Goal: Information Seeking & Learning: Find contact information

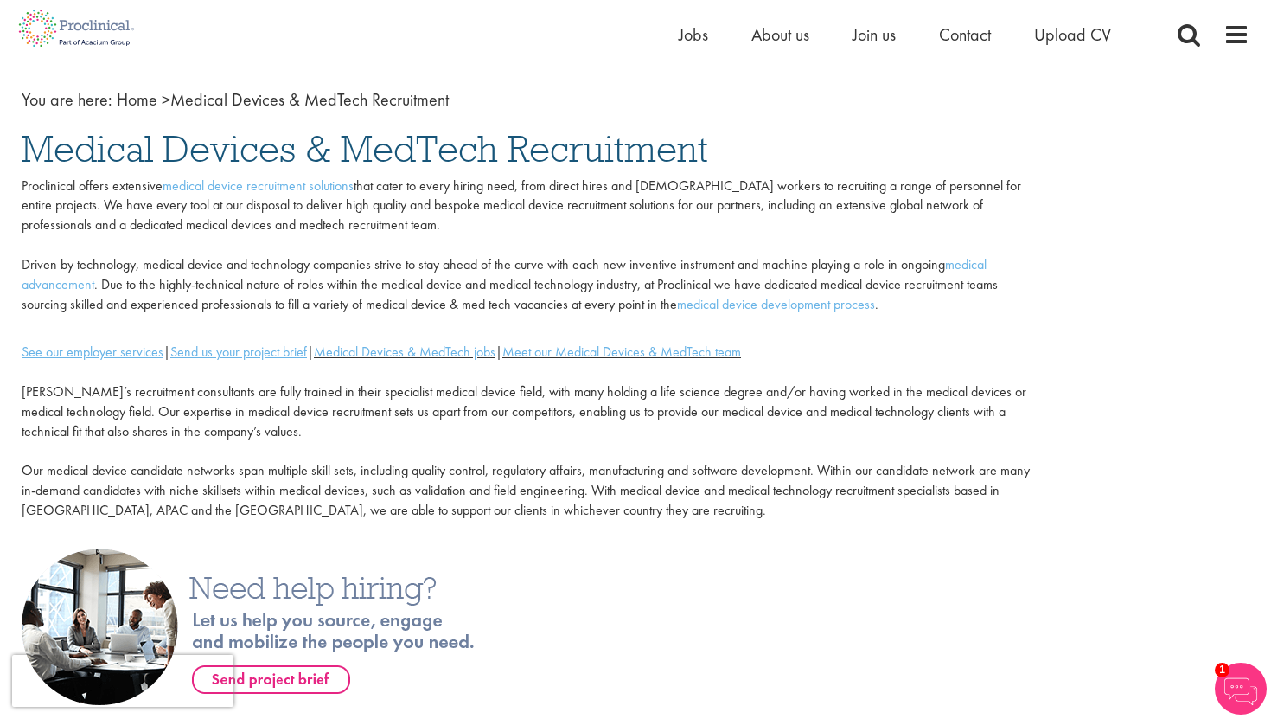
scroll to position [74, 0]
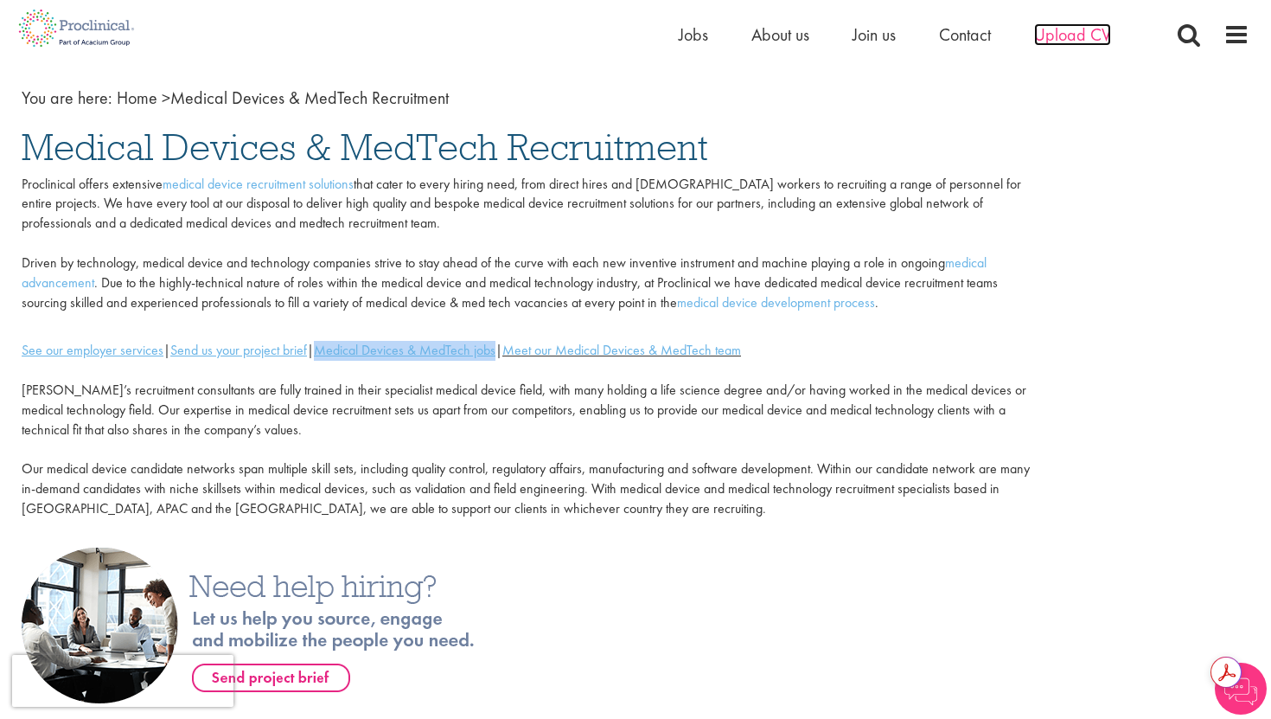
click at [1078, 33] on span "Upload CV" at bounding box center [1072, 34] width 77 height 22
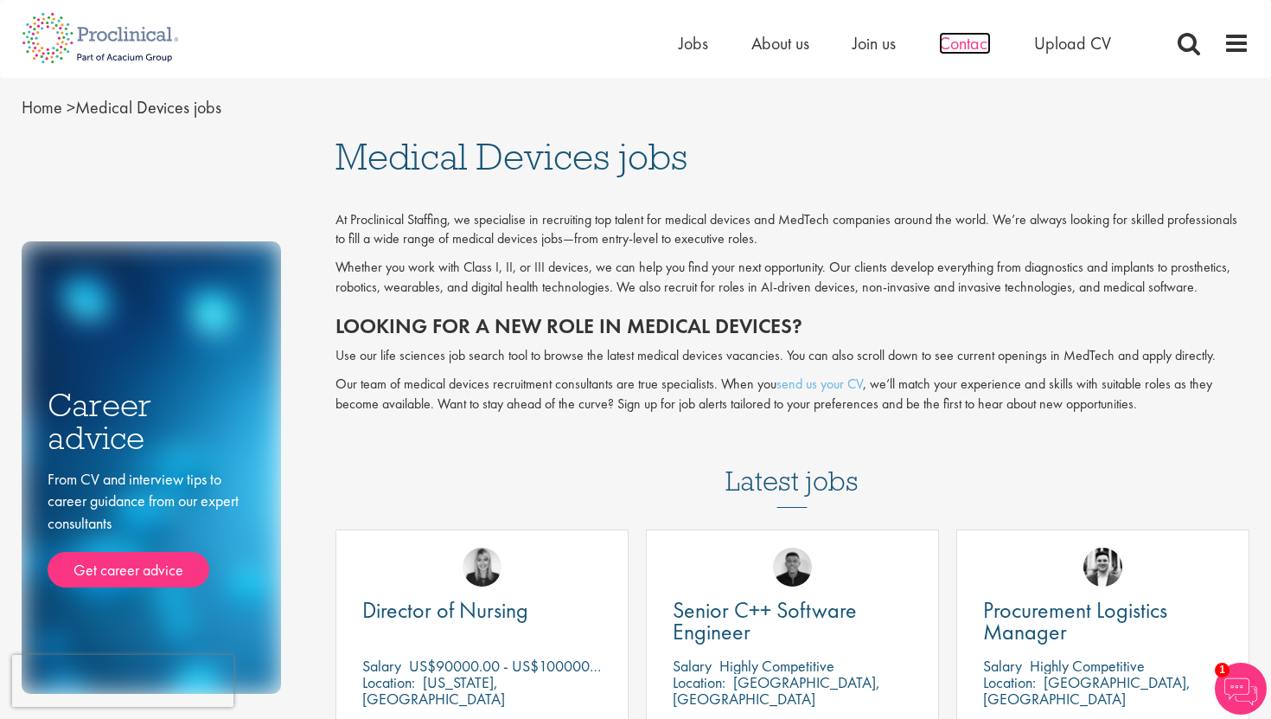
click at [969, 42] on span "Contact" at bounding box center [965, 43] width 52 height 22
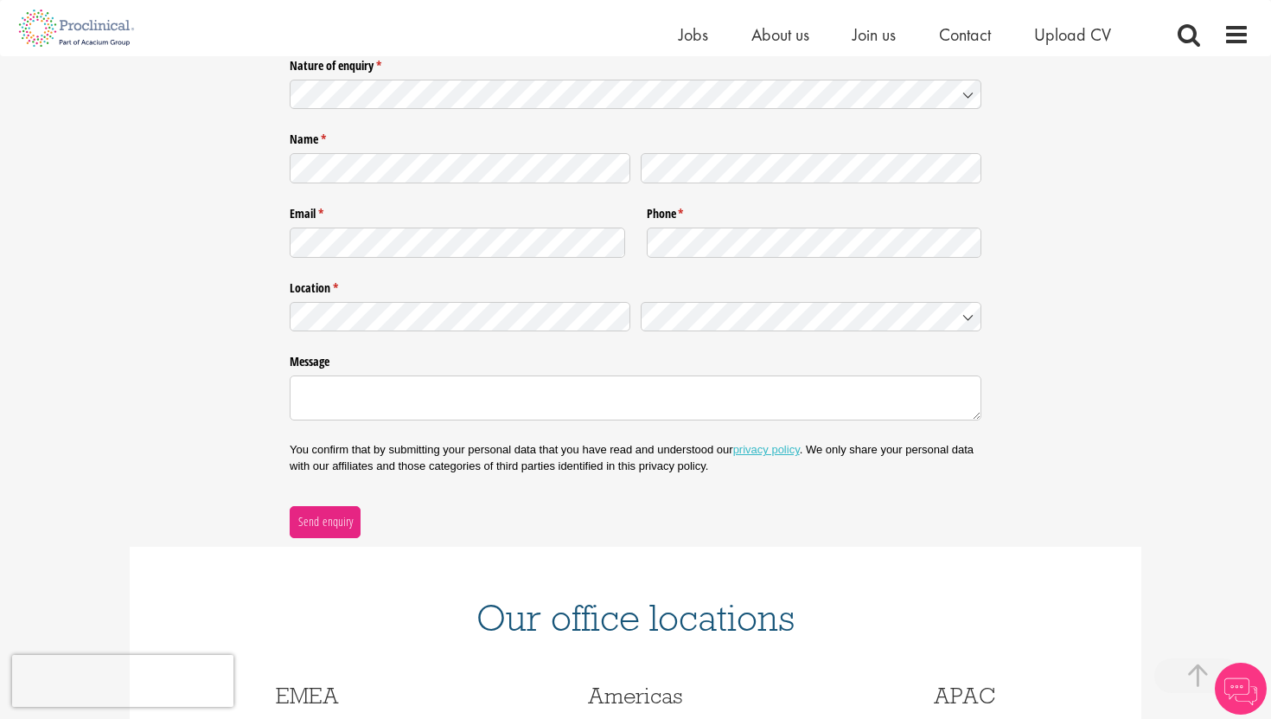
scroll to position [582, 0]
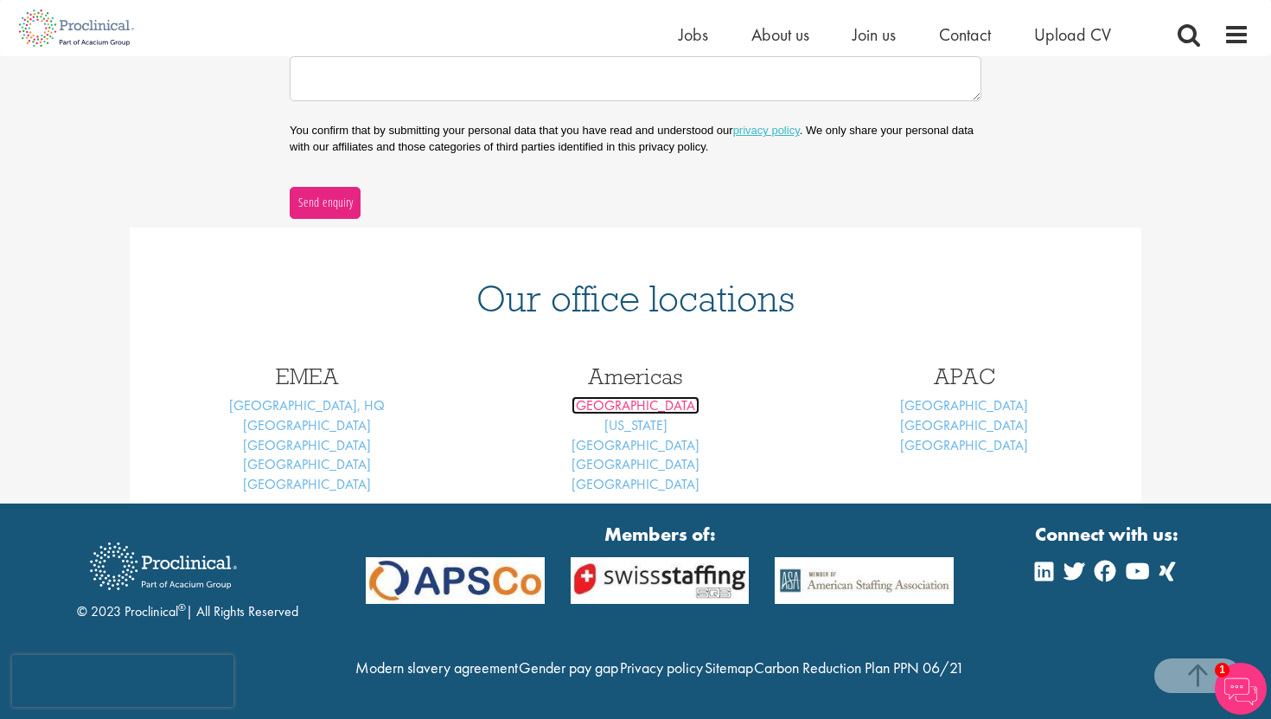
click at [639, 396] on link "Boston" at bounding box center [636, 405] width 128 height 18
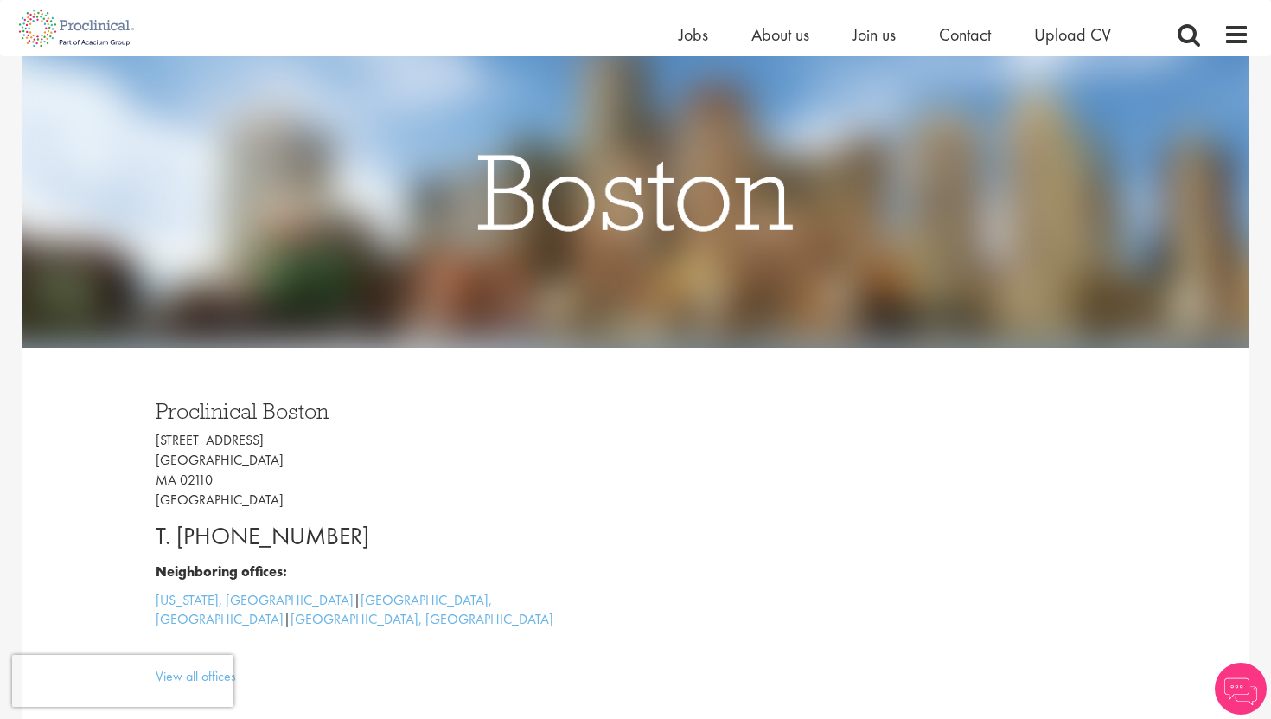
scroll to position [227, 0]
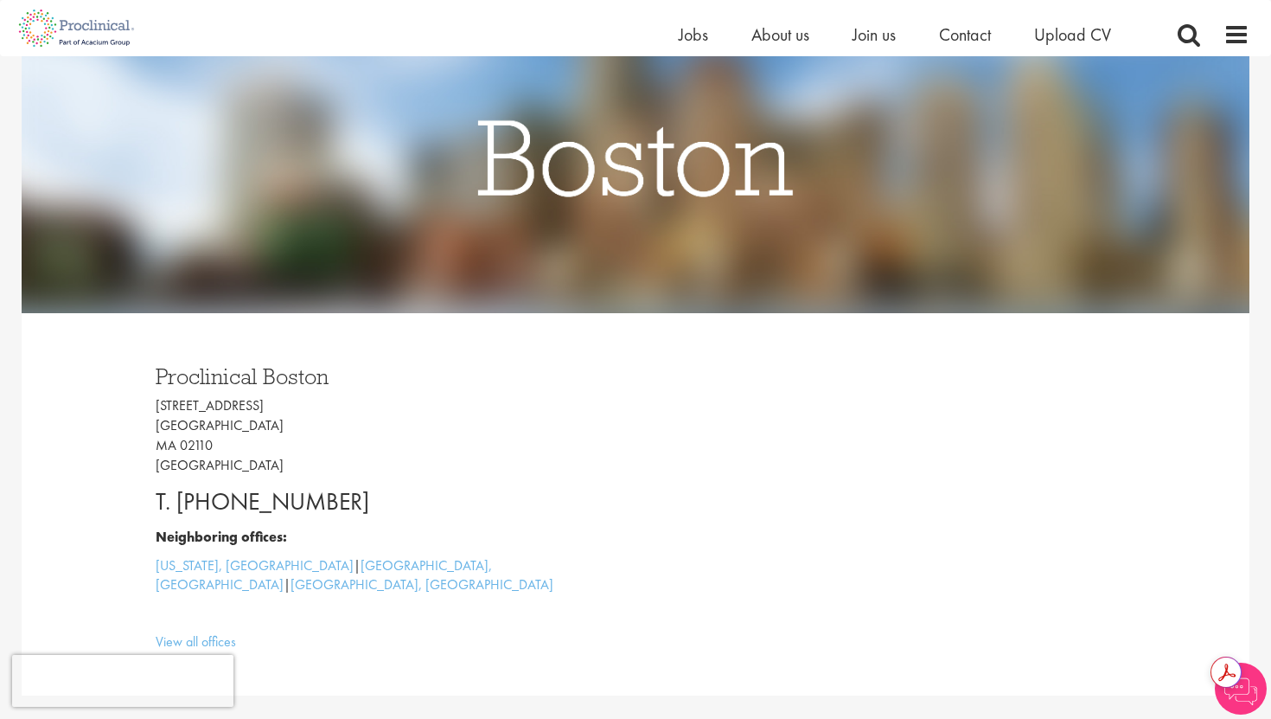
drag, startPoint x: 387, startPoint y: 496, endPoint x: 178, endPoint y: 504, distance: 208.6
click at [178, 504] on p "T. +1 (617) 545-5919" at bounding box center [389, 501] width 467 height 35
copy p "+1 (617) 545-5919"
drag, startPoint x: 331, startPoint y: 376, endPoint x: 145, endPoint y: 373, distance: 186.0
click at [145, 373] on div "Proclinical Boston 225 Franklin Street Boston MA 02110 USA T. +1 (617) 545-5919…" at bounding box center [389, 504] width 493 height 313
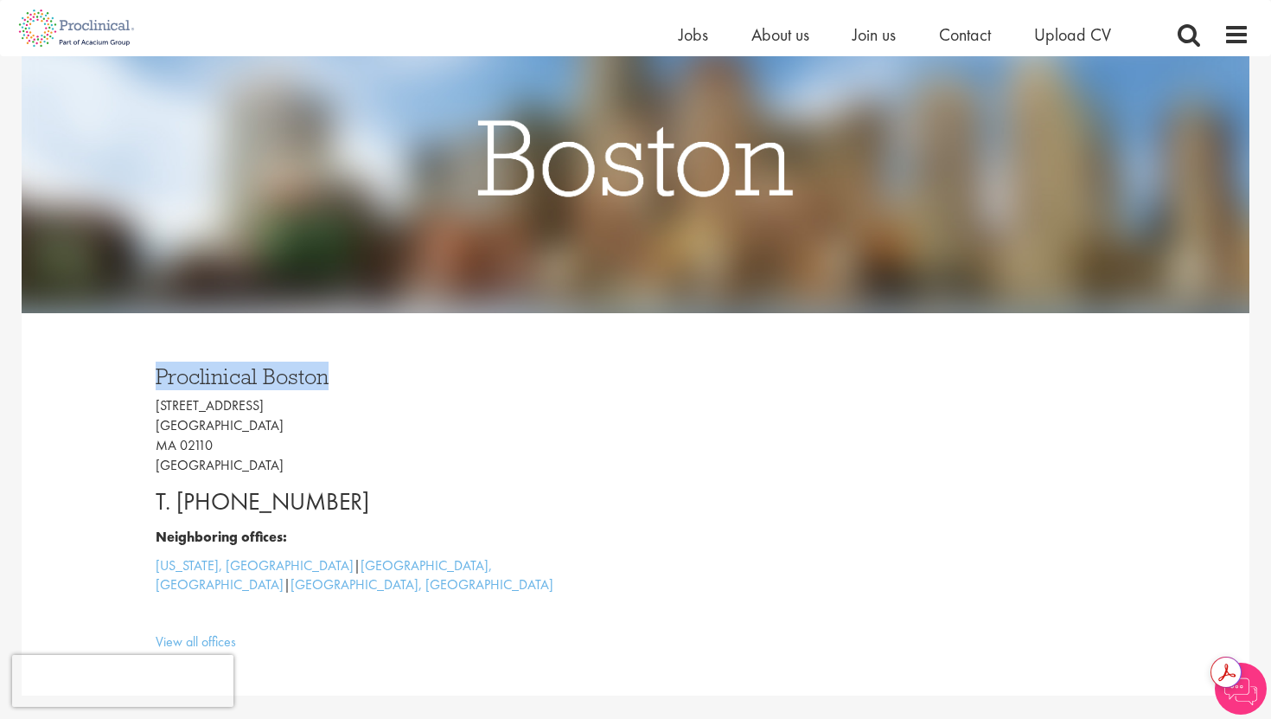
copy h3 "Proclinical Boston"
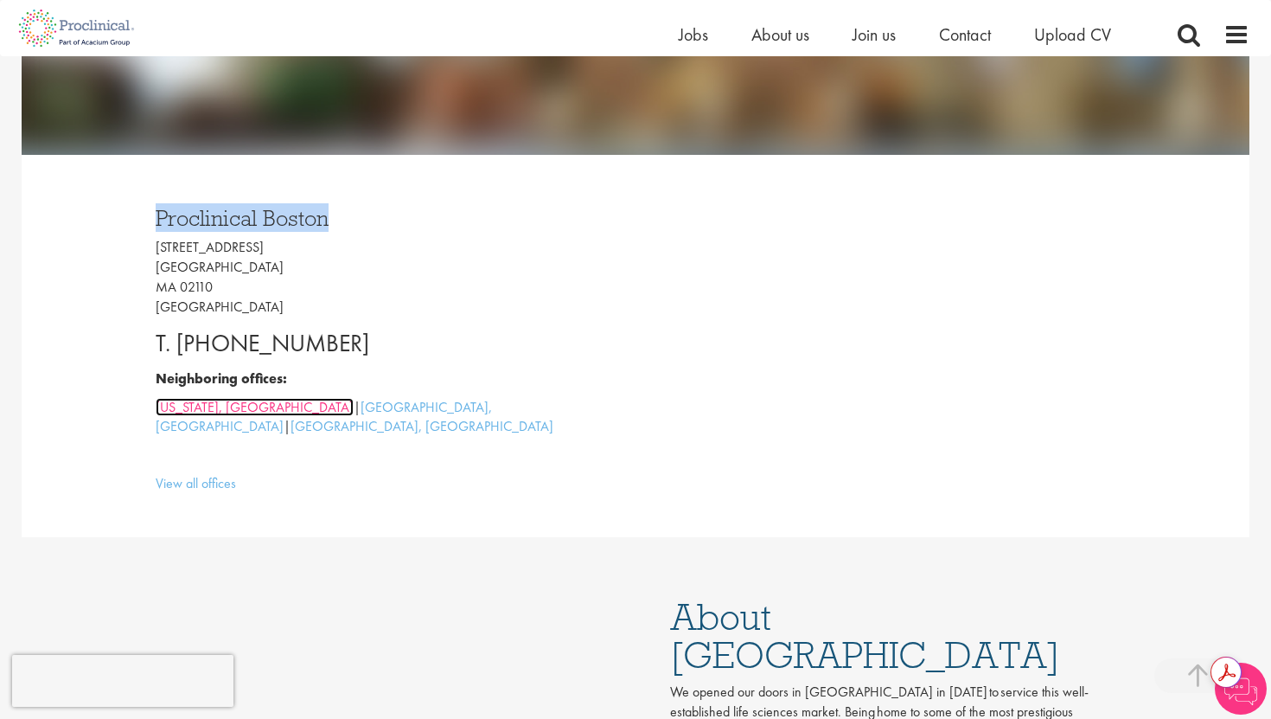
click at [228, 409] on link "New York, NY" at bounding box center [255, 407] width 198 height 18
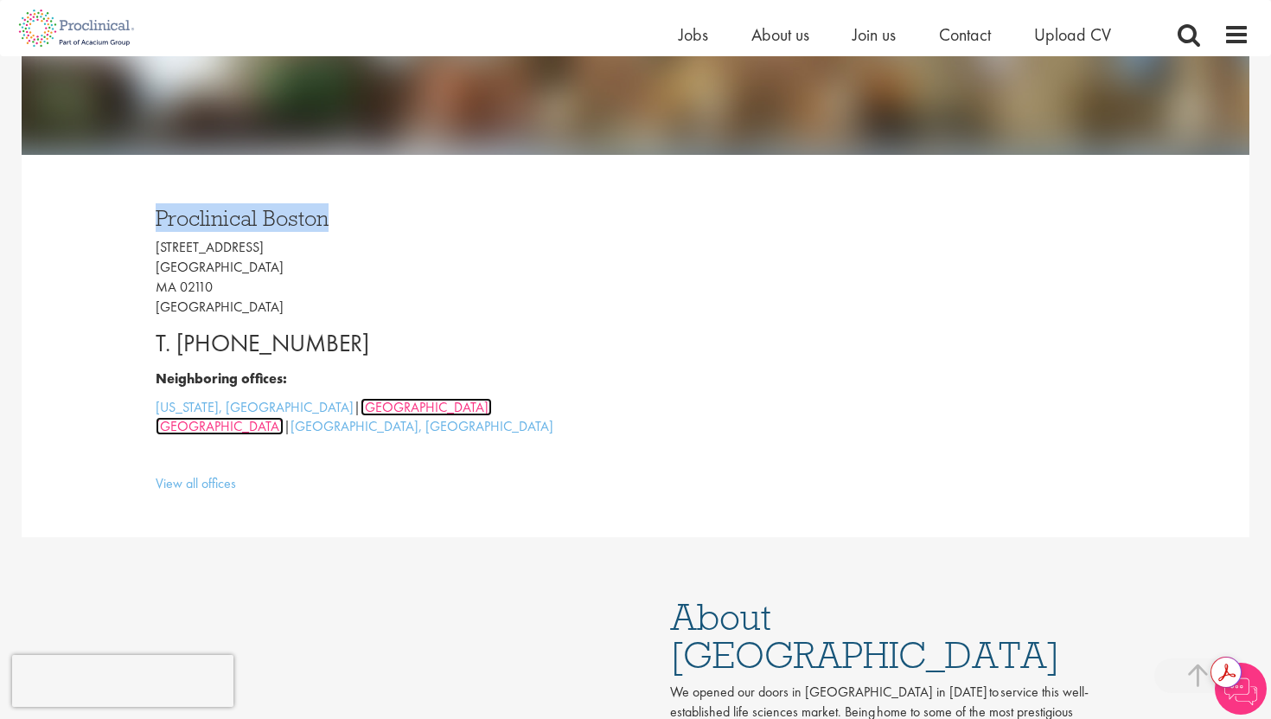
click at [323, 403] on link "Philadelphia, PA" at bounding box center [324, 417] width 336 height 38
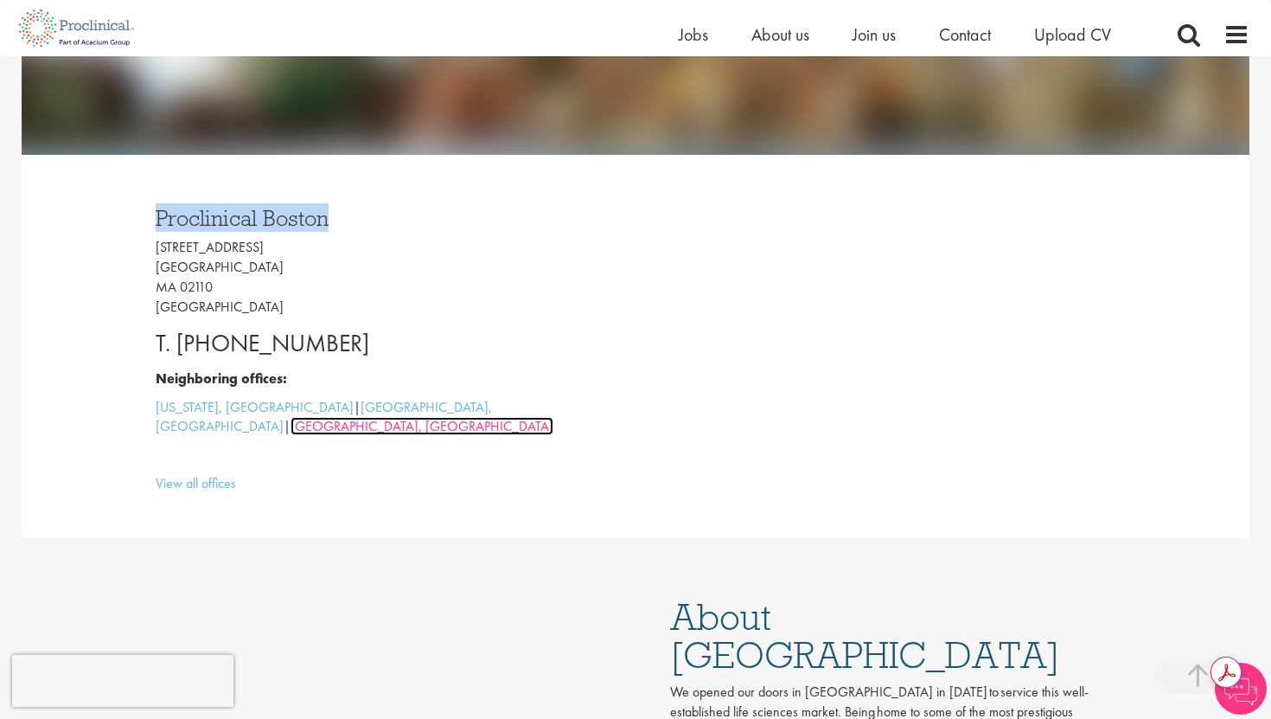
click at [355, 417] on link "Los Angeles, CA" at bounding box center [422, 426] width 263 height 18
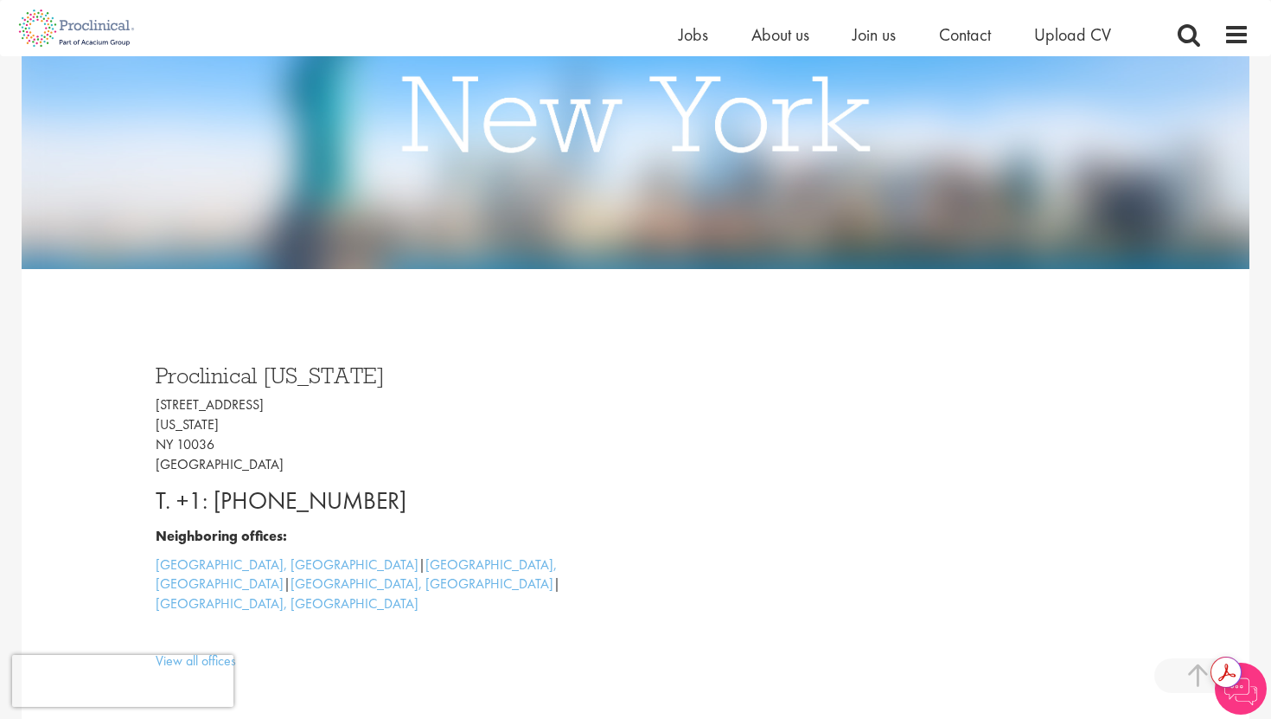
scroll to position [281, 0]
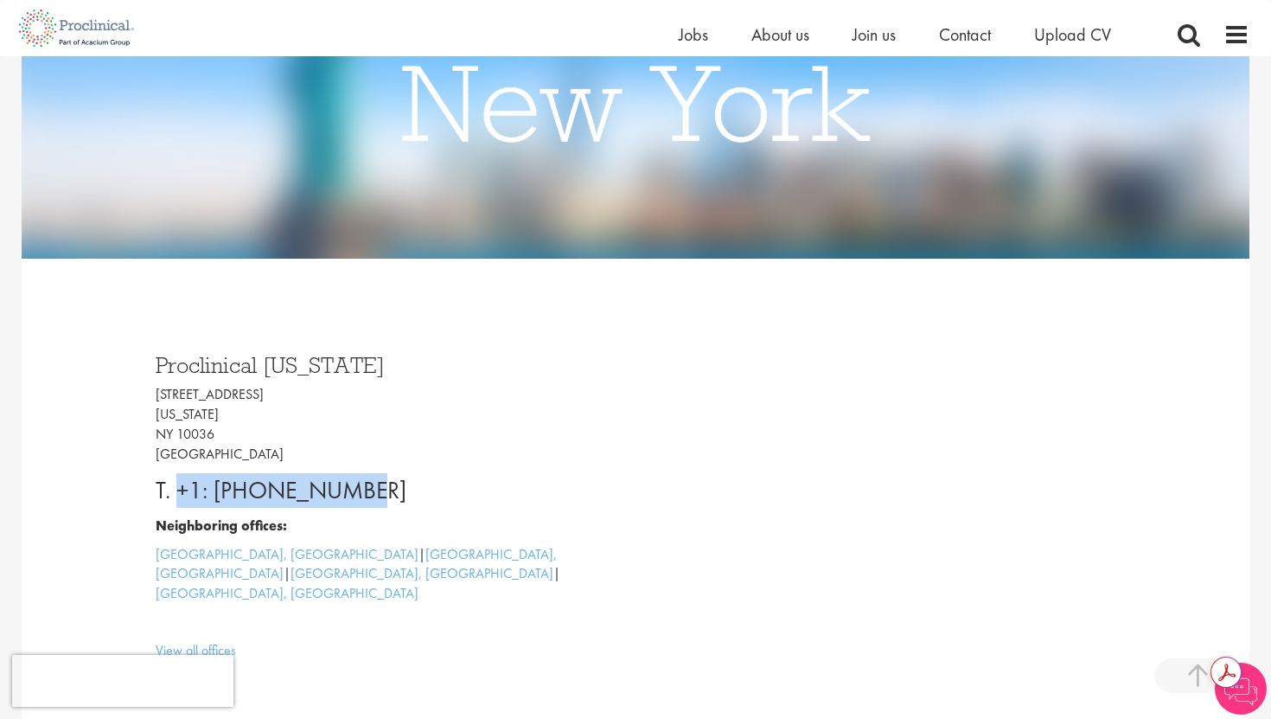
drag, startPoint x: 390, startPoint y: 491, endPoint x: 182, endPoint y: 483, distance: 208.6
click at [182, 483] on p "T. +1: 646-851-0869" at bounding box center [389, 490] width 467 height 35
click at [213, 490] on p "T. +1: 646-851-0869" at bounding box center [389, 490] width 467 height 35
drag, startPoint x: 213, startPoint y: 490, endPoint x: 382, endPoint y: 490, distance: 169.5
click at [382, 490] on p "T. +1: 646-851-0869" at bounding box center [389, 490] width 467 height 35
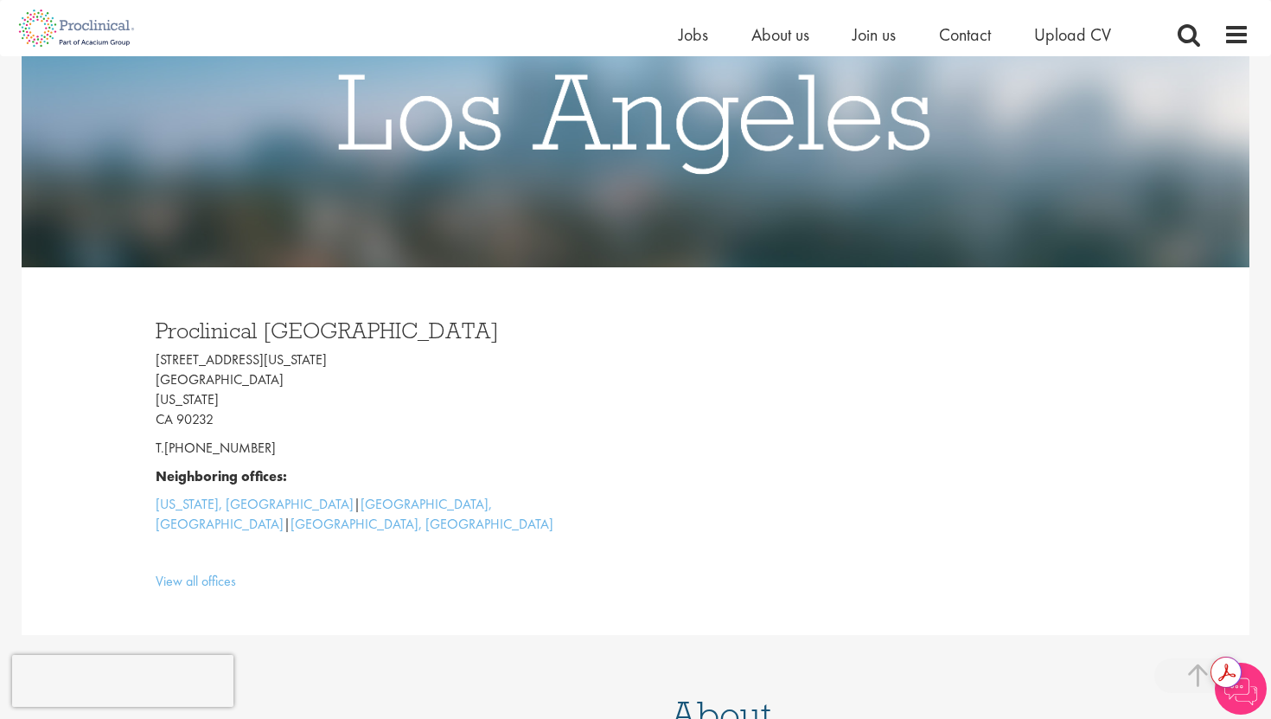
scroll to position [286, 0]
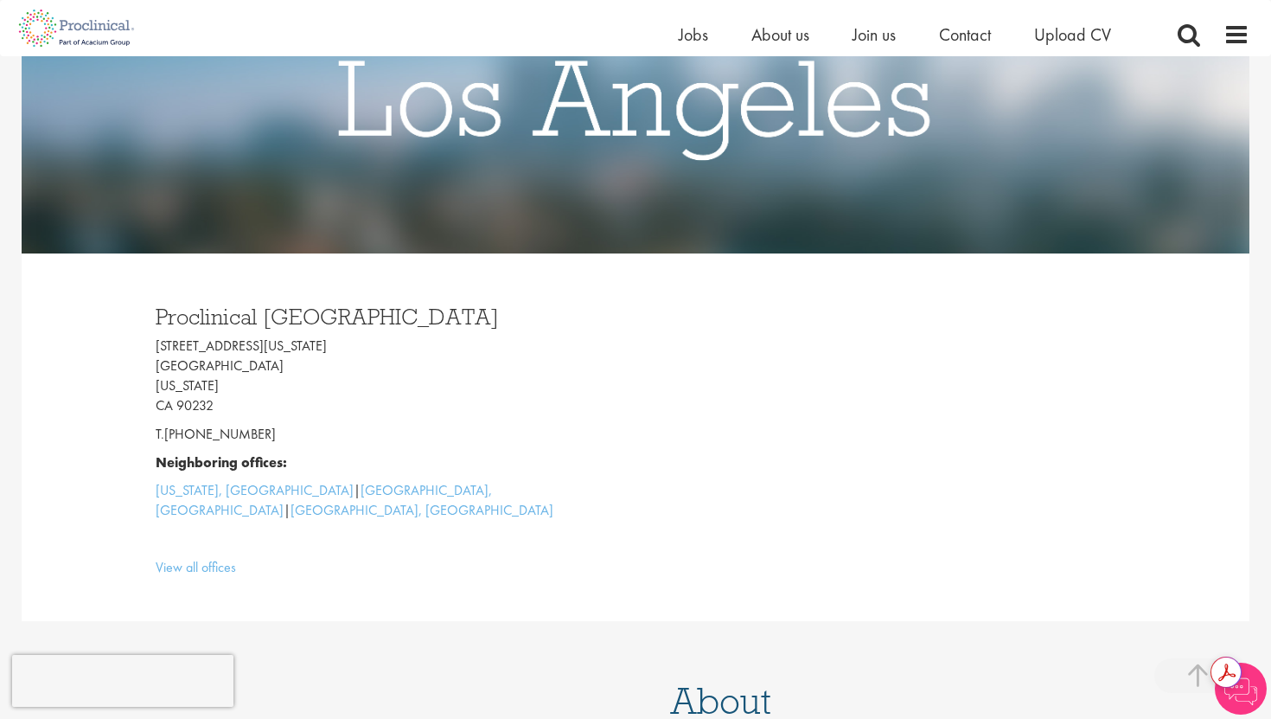
drag, startPoint x: 277, startPoint y: 433, endPoint x: 185, endPoint y: 431, distance: 91.7
click at [185, 431] on p "T.+1 646-851-0869" at bounding box center [389, 435] width 467 height 20
copy p "646-851-0869"
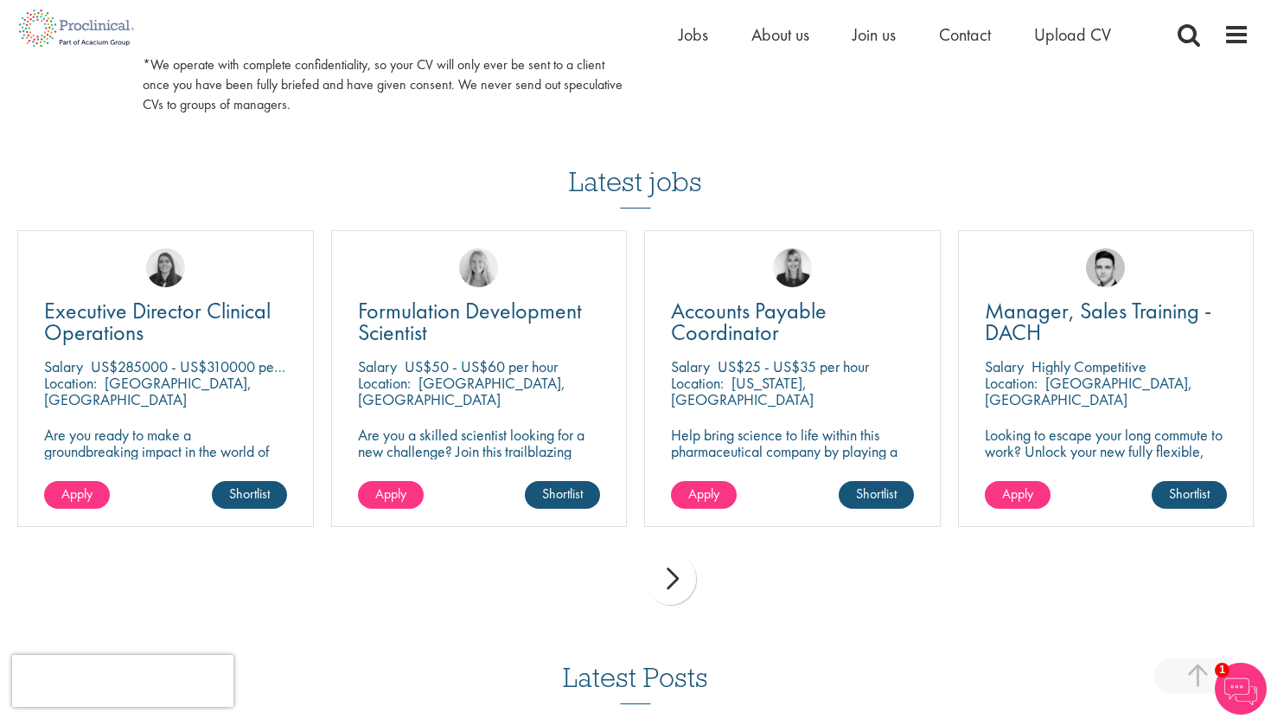
scroll to position [1093, 0]
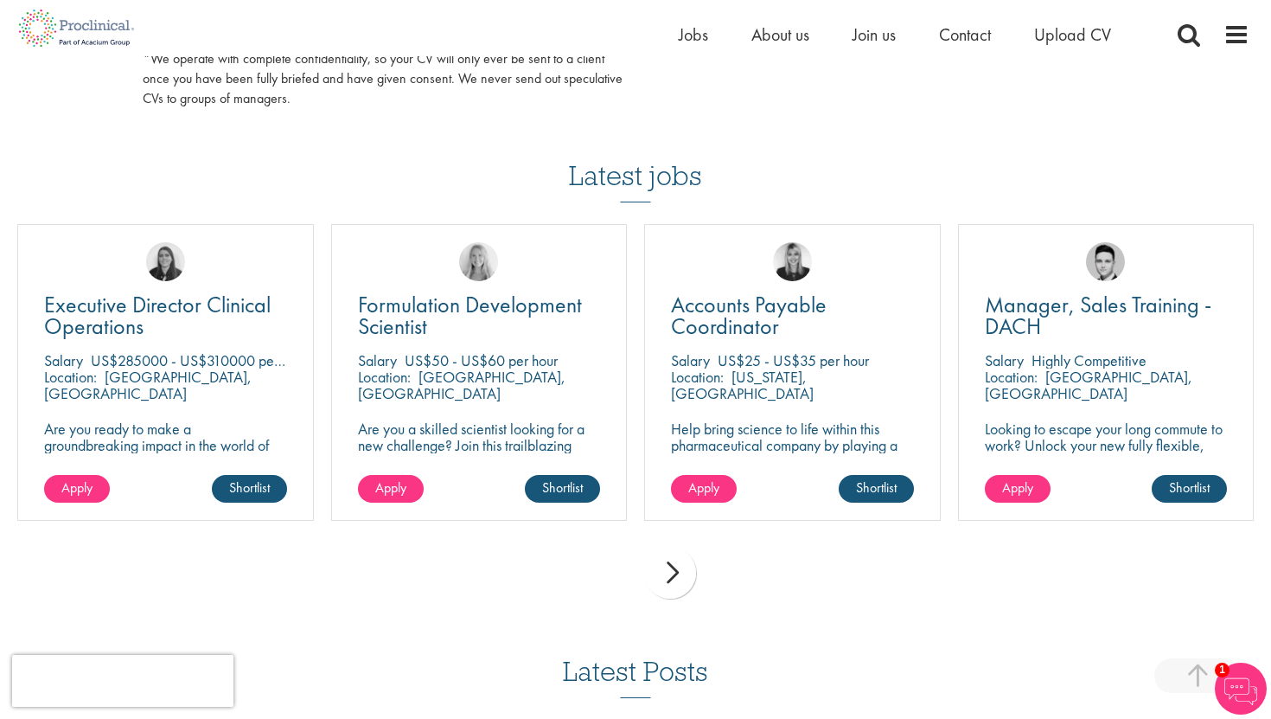
click at [720, 35] on ul "Home Jobs About us Join us Contact Upload CV" at bounding box center [917, 35] width 476 height 26
click at [697, 39] on span "Jobs" at bounding box center [693, 34] width 29 height 22
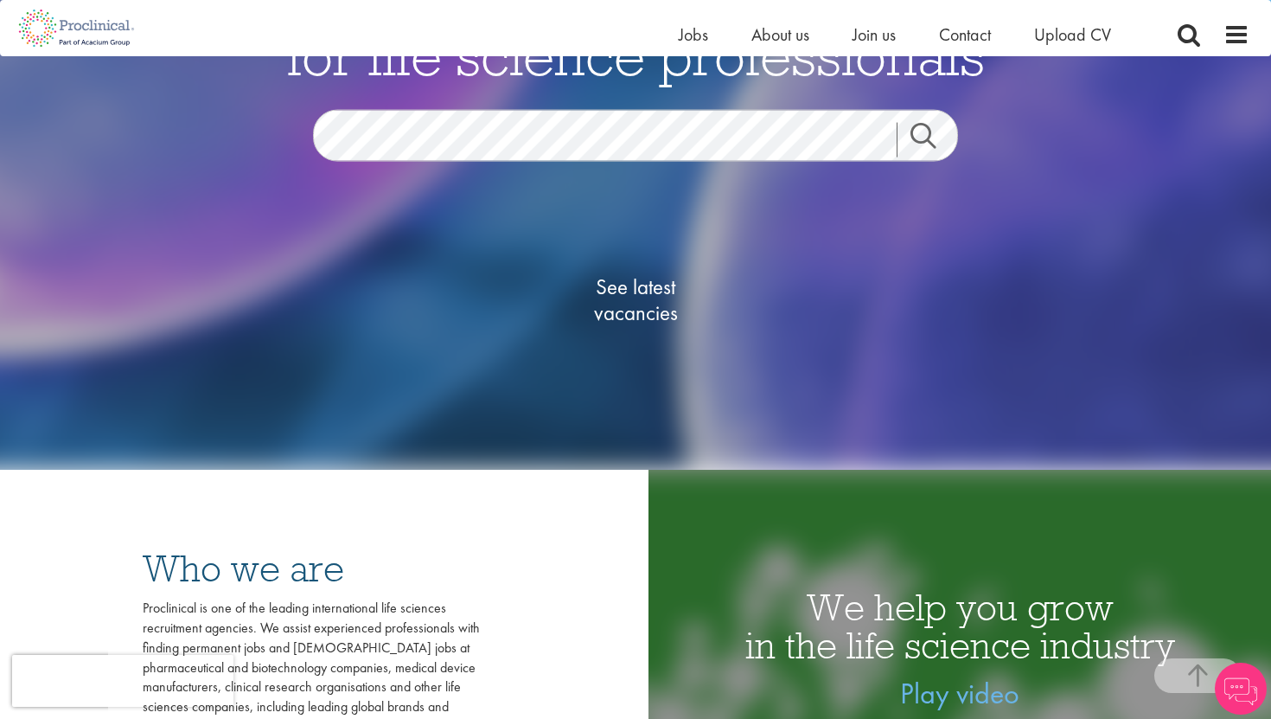
scroll to position [162, 0]
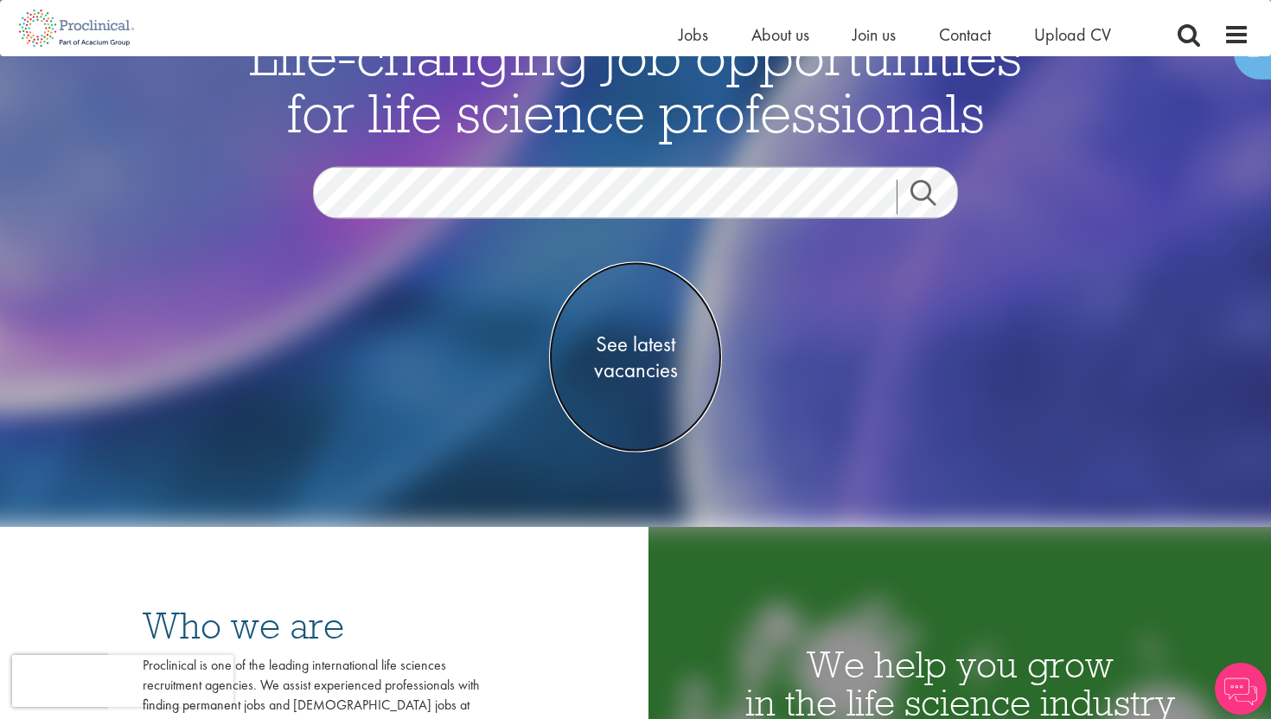
click at [617, 352] on span "See latest vacancies" at bounding box center [635, 357] width 173 height 52
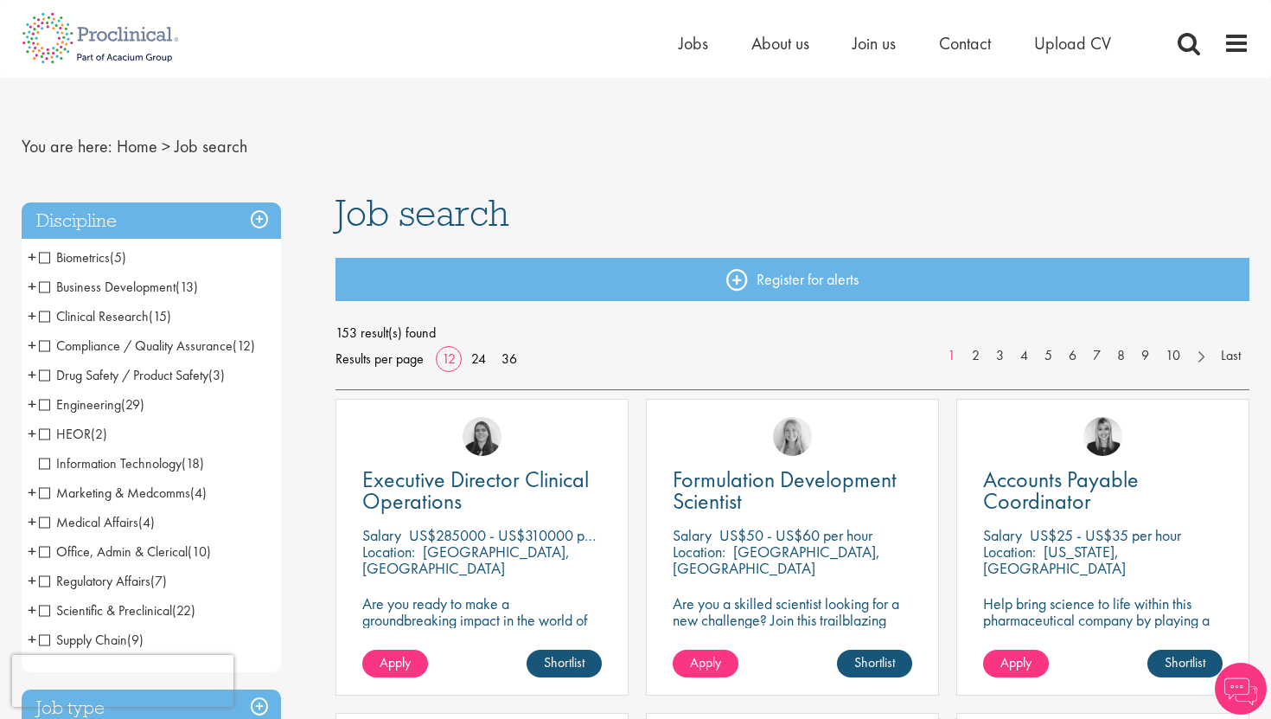
scroll to position [16, 0]
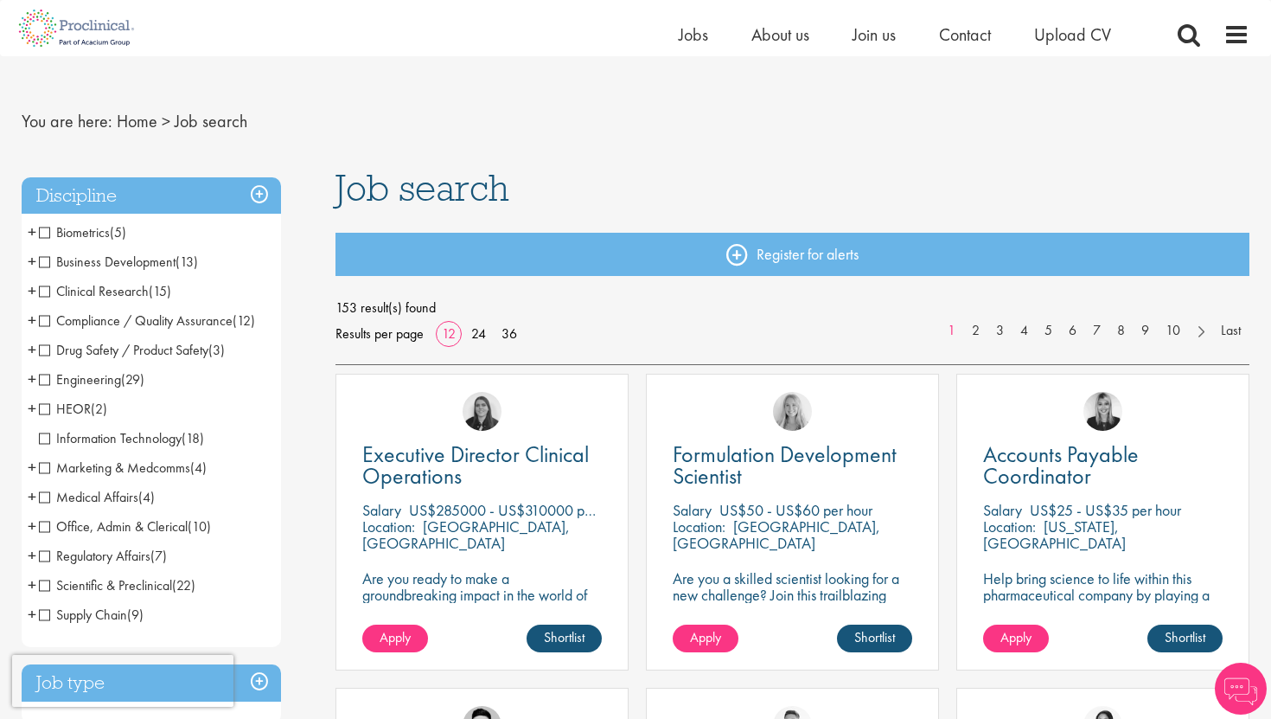
click at [47, 258] on span "Business Development" at bounding box center [107, 262] width 137 height 18
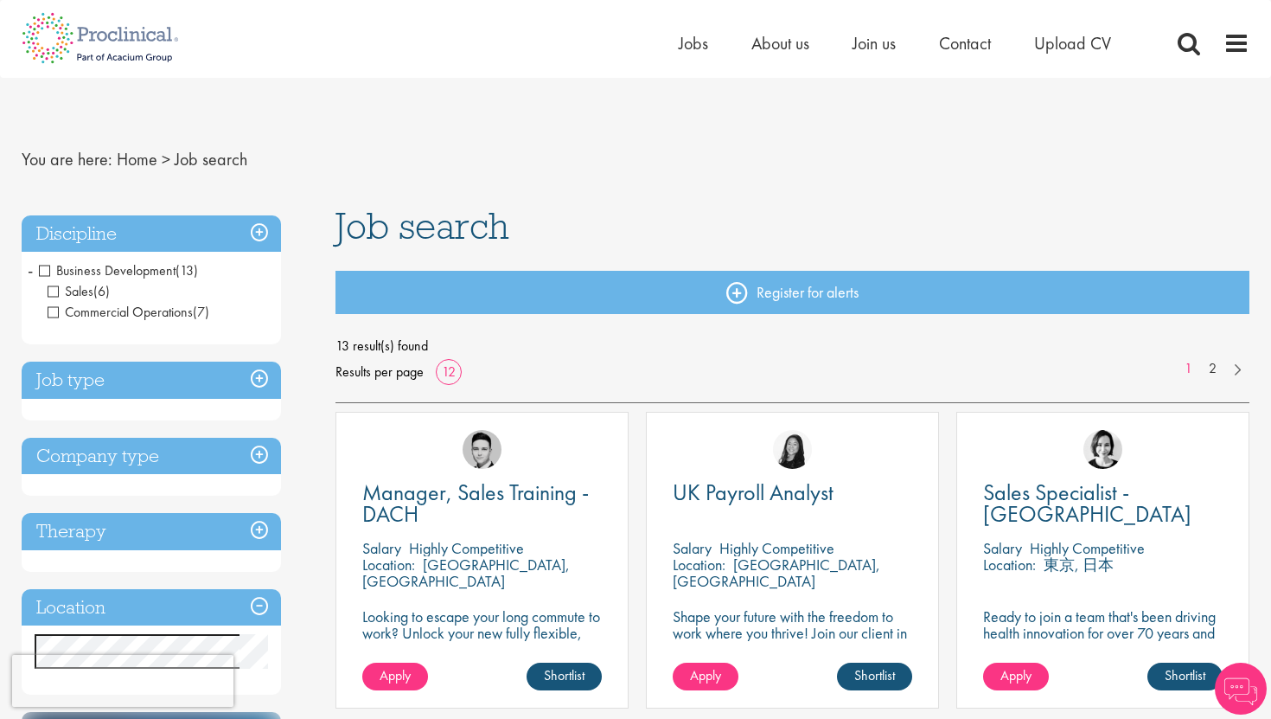
click at [48, 272] on span "Business Development" at bounding box center [107, 270] width 137 height 18
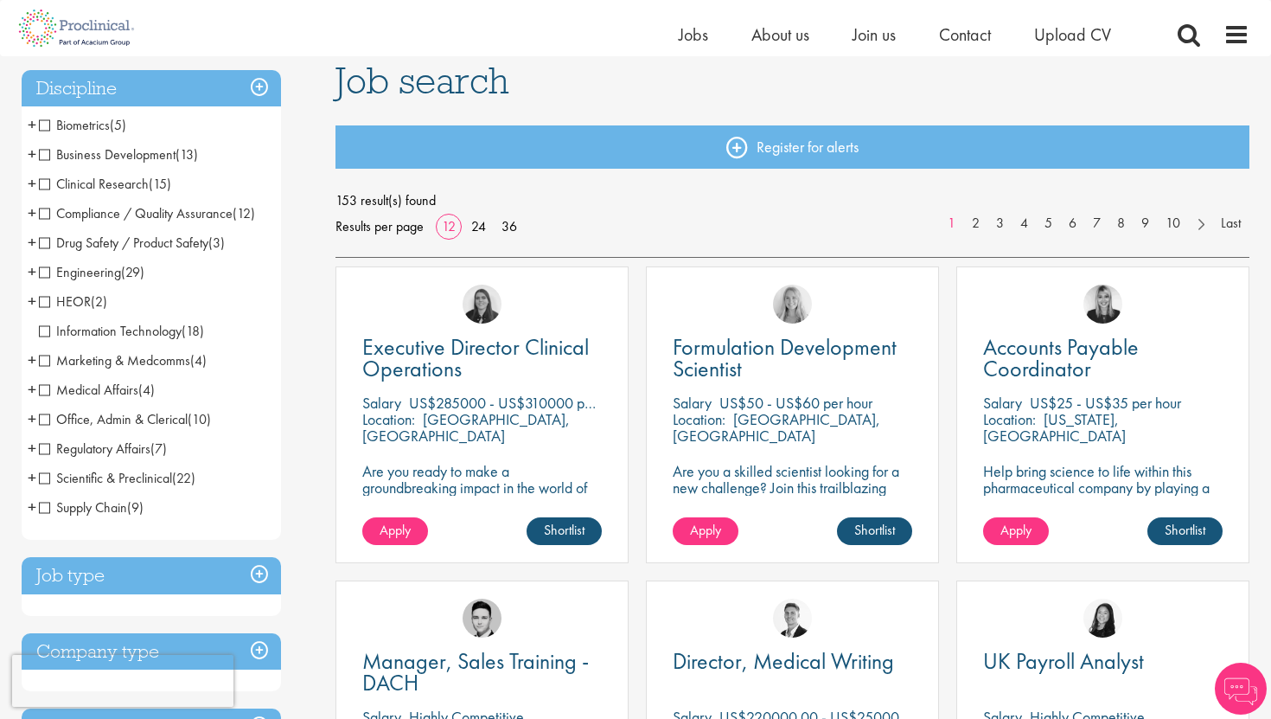
scroll to position [131, 0]
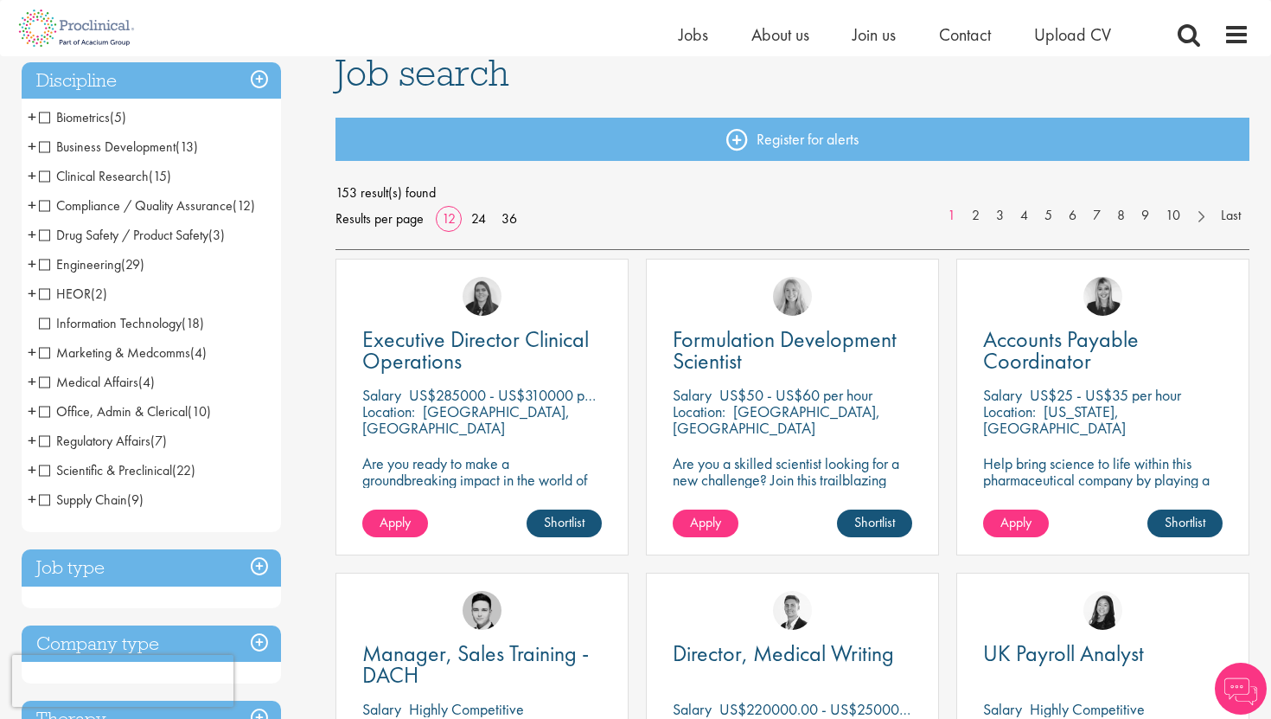
click at [47, 266] on span "Engineering" at bounding box center [80, 264] width 82 height 18
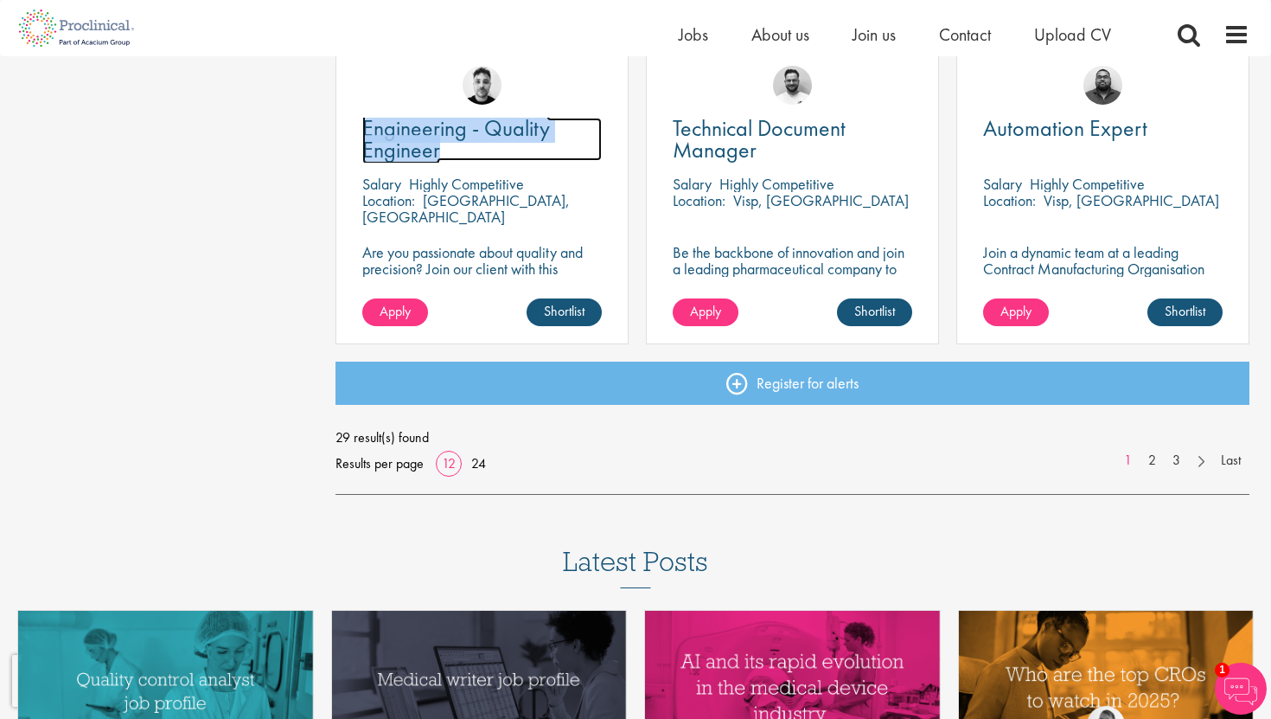
scroll to position [1233, 0]
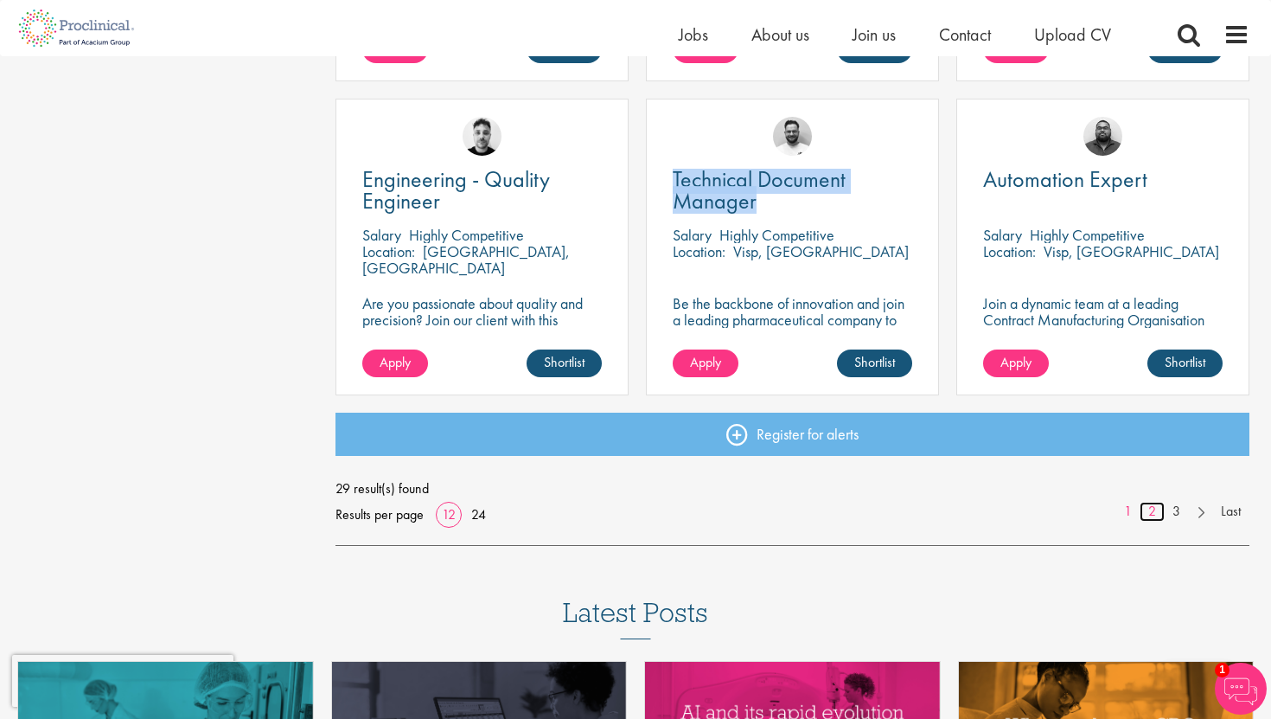
click at [1148, 506] on link "2" at bounding box center [1152, 512] width 25 height 20
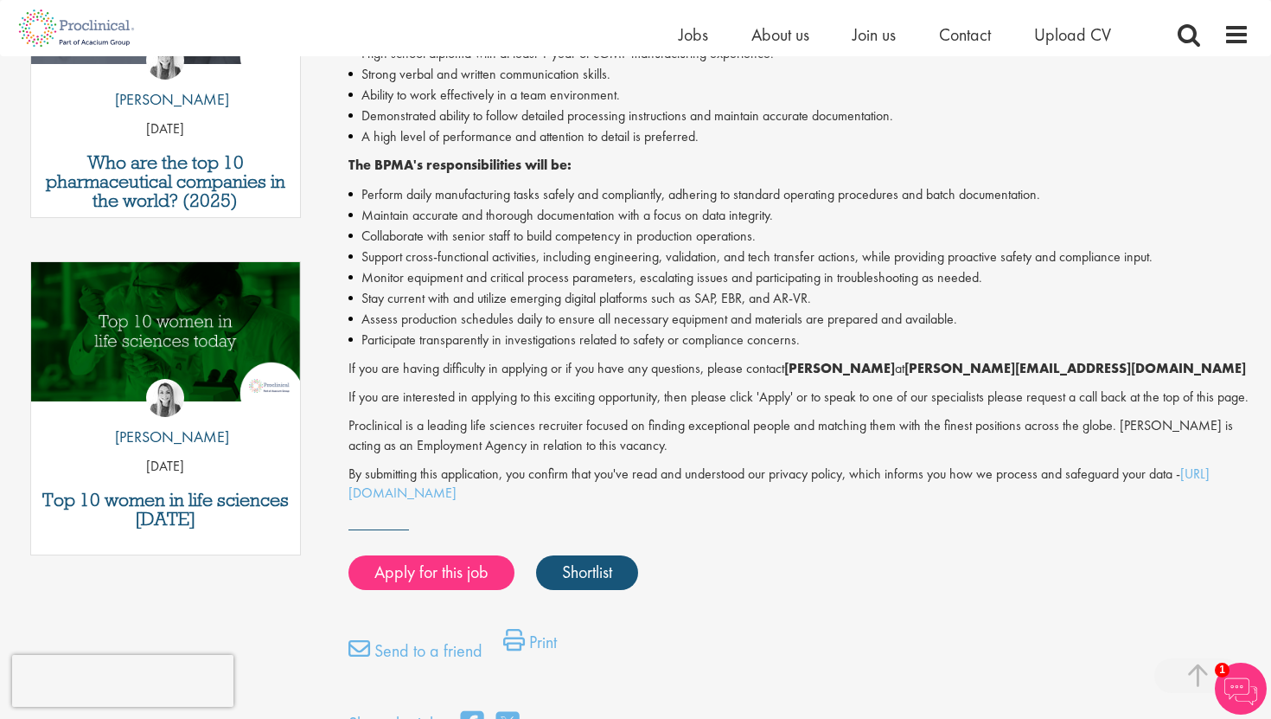
scroll to position [724, 0]
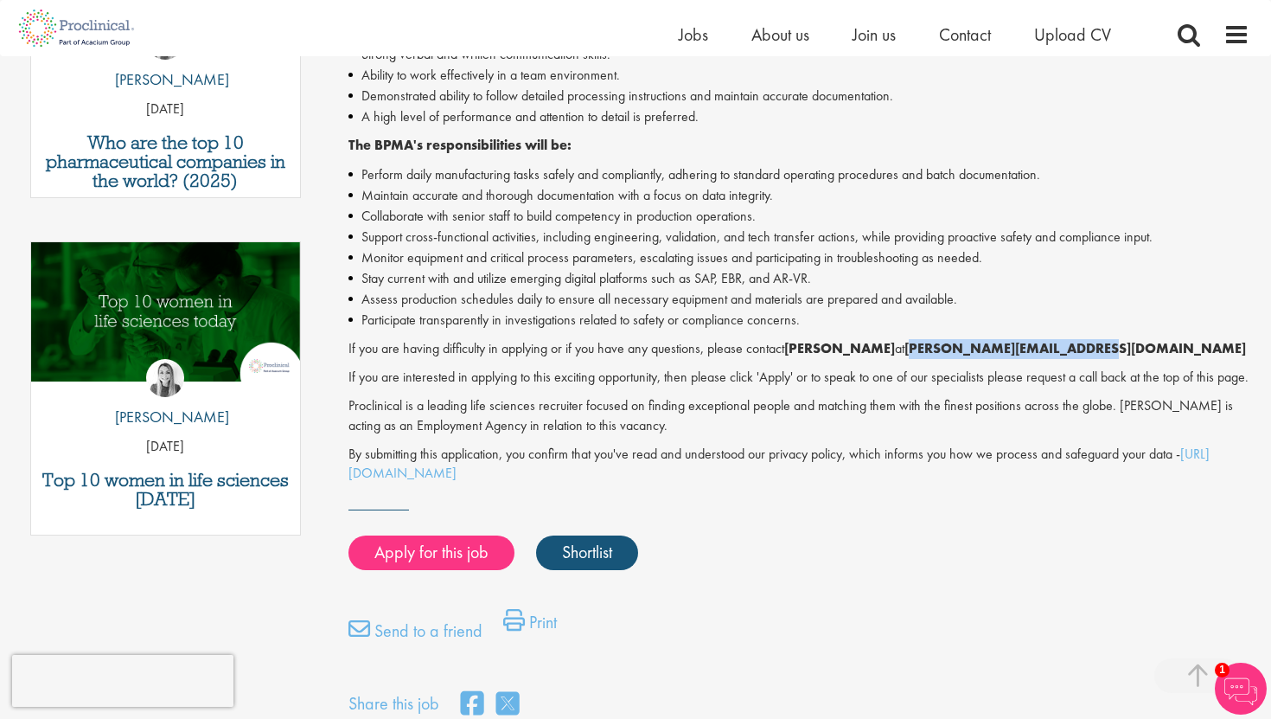
drag, startPoint x: 1097, startPoint y: 349, endPoint x: 898, endPoint y: 355, distance: 199.9
click at [898, 355] on p "If you are having difficulty in applying or if you have any questions, please c…" at bounding box center [800, 349] width 902 height 20
copy strong "[PERSON_NAME][EMAIL_ADDRESS][DOMAIN_NAME]"
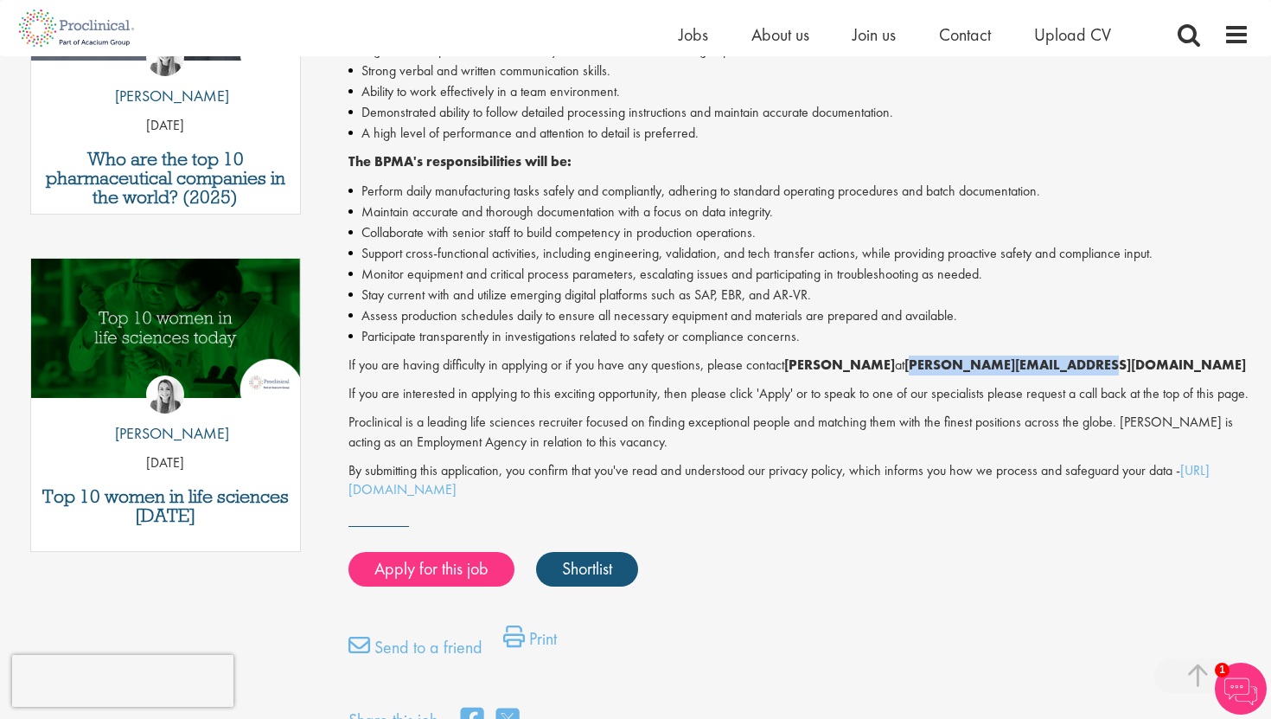
scroll to position [734, 0]
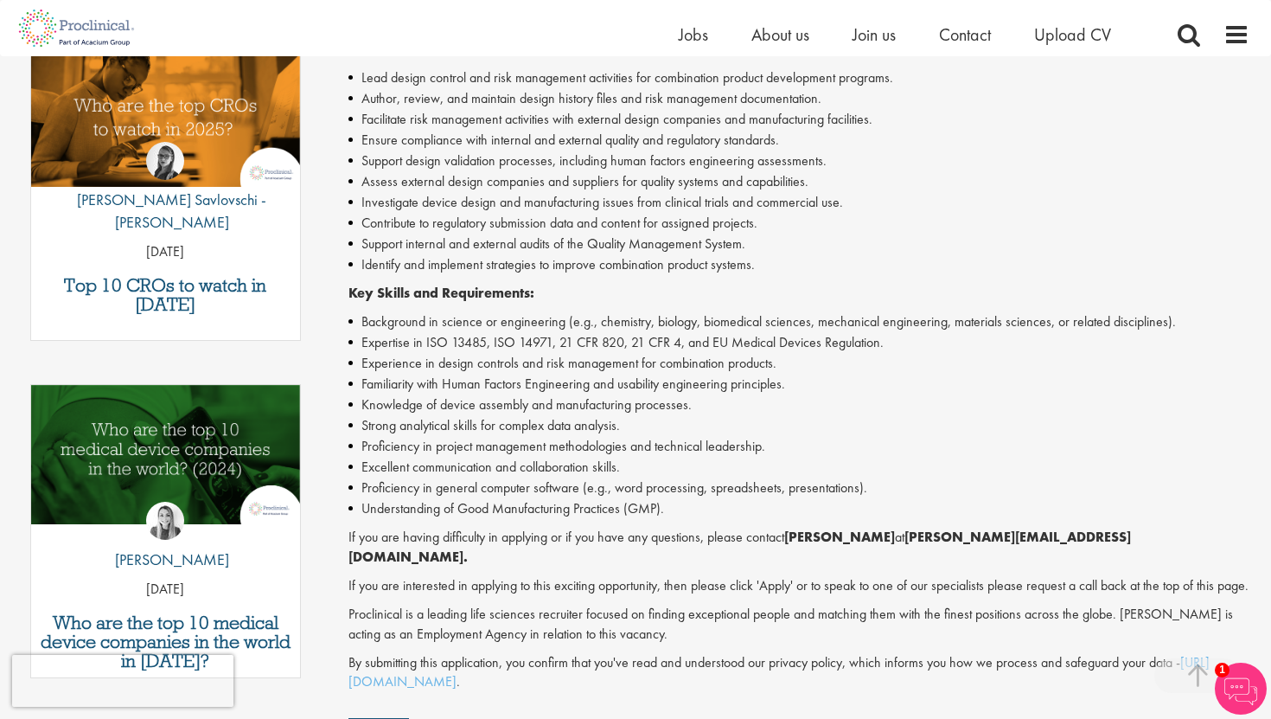
scroll to position [585, 0]
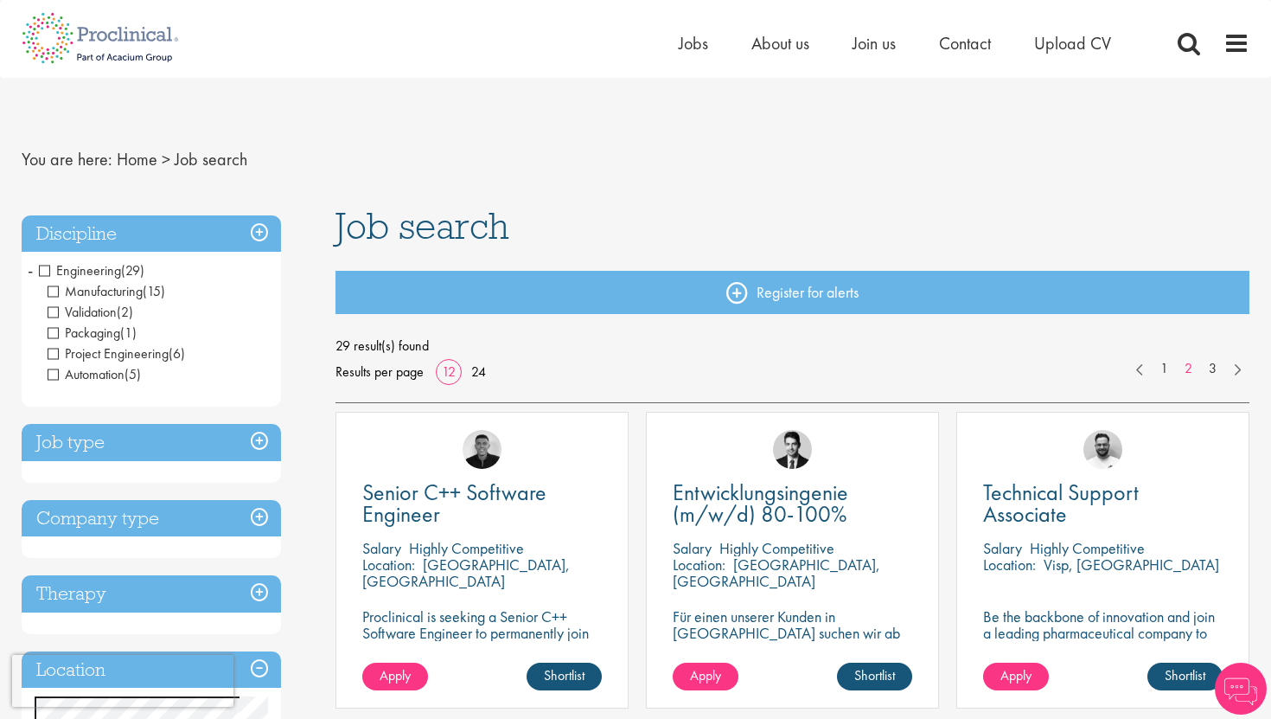
click at [50, 274] on span "Engineering" at bounding box center [80, 270] width 82 height 18
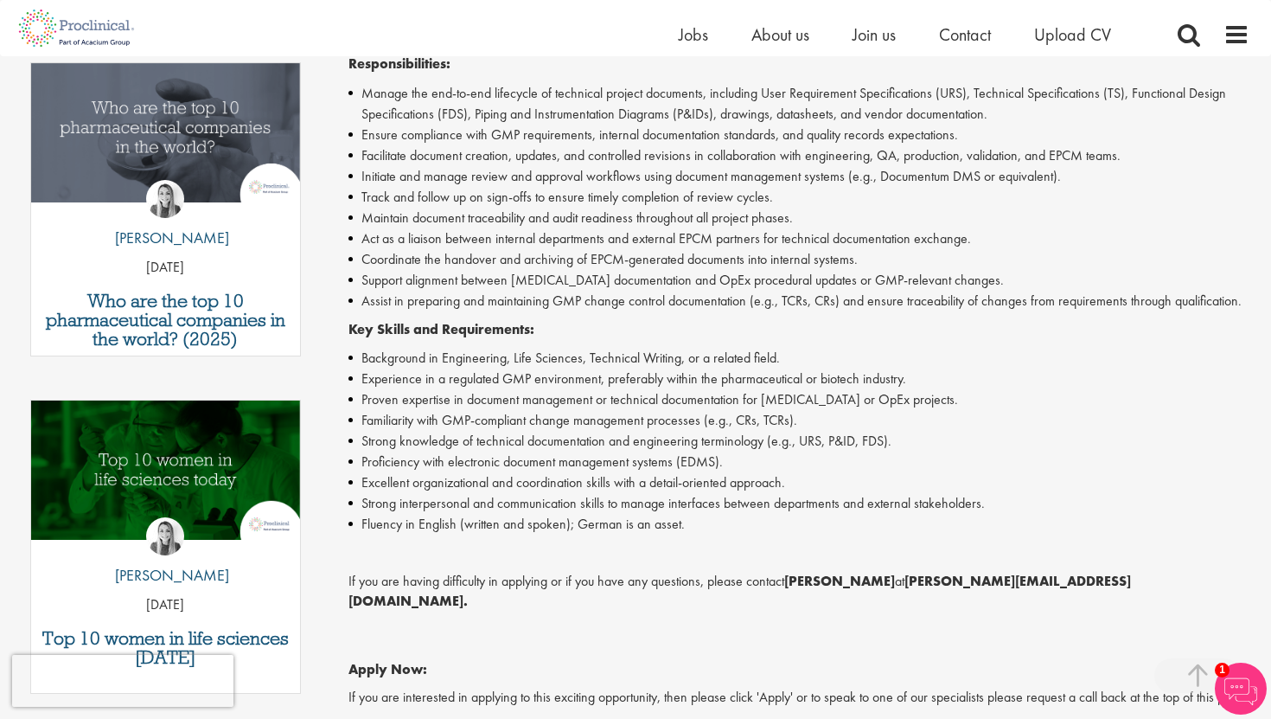
scroll to position [721, 0]
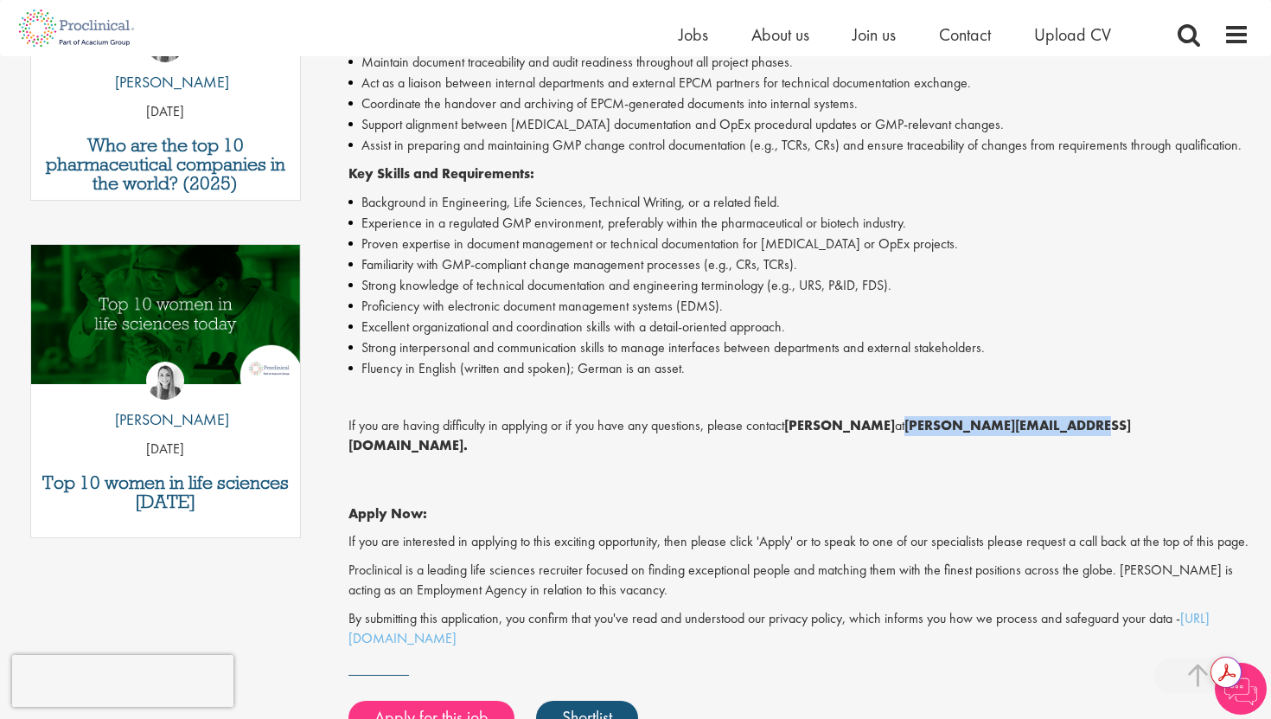
drag, startPoint x: 1072, startPoint y: 431, endPoint x: 899, endPoint y: 432, distance: 173.8
click at [899, 432] on p "If you are having difficulty in applying or if you have any questions, please c…" at bounding box center [800, 436] width 902 height 40
copy strong "e.debeer@proclinical.com."
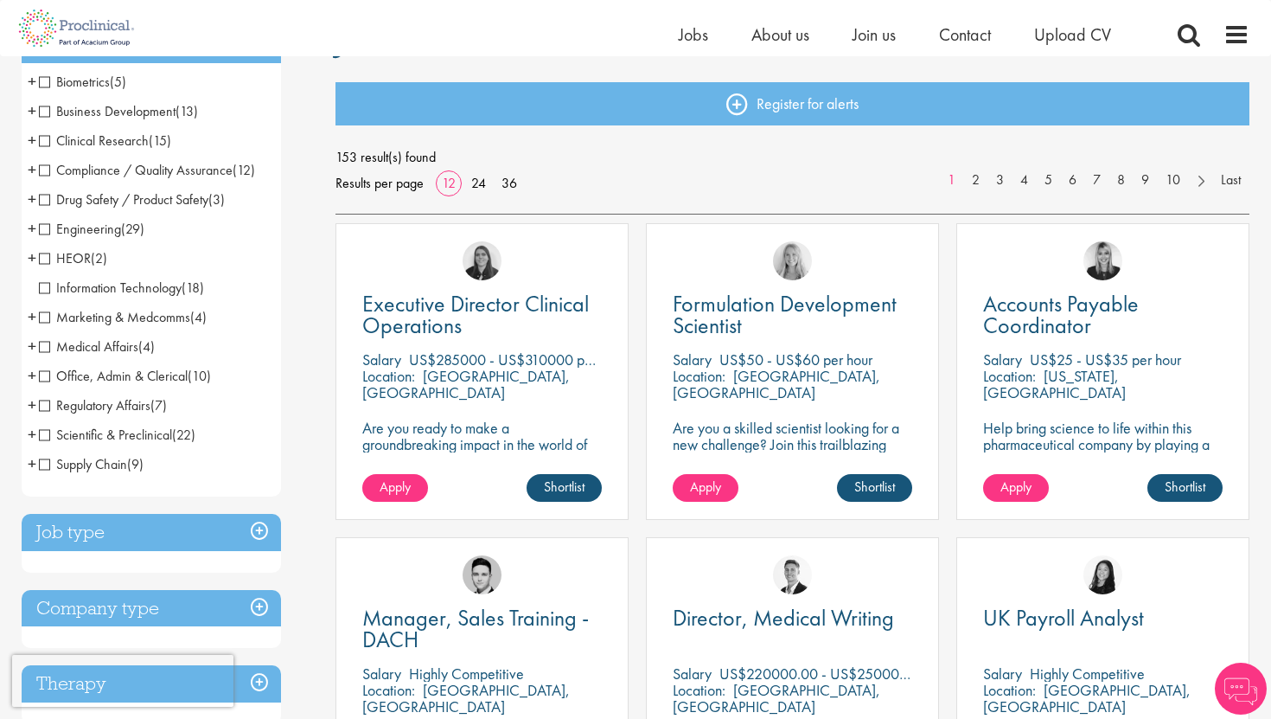
scroll to position [172, 0]
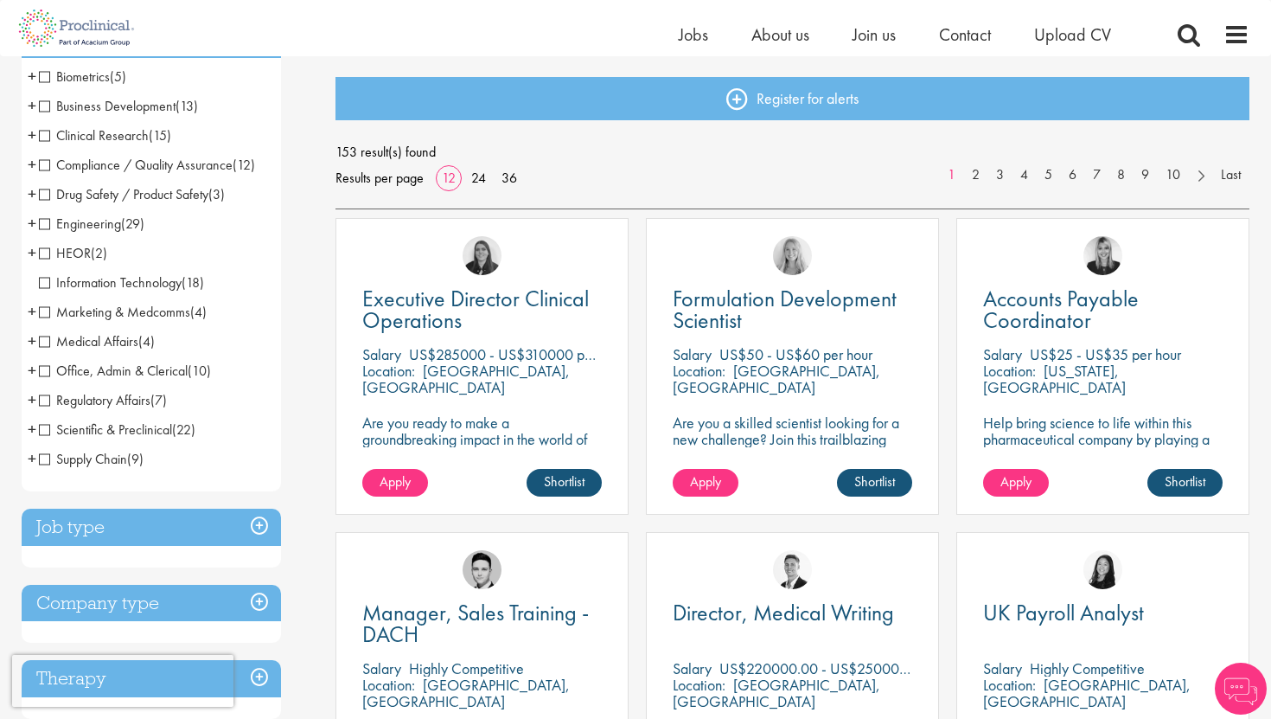
click at [47, 434] on span "Scientific & Preclinical" at bounding box center [105, 429] width 133 height 18
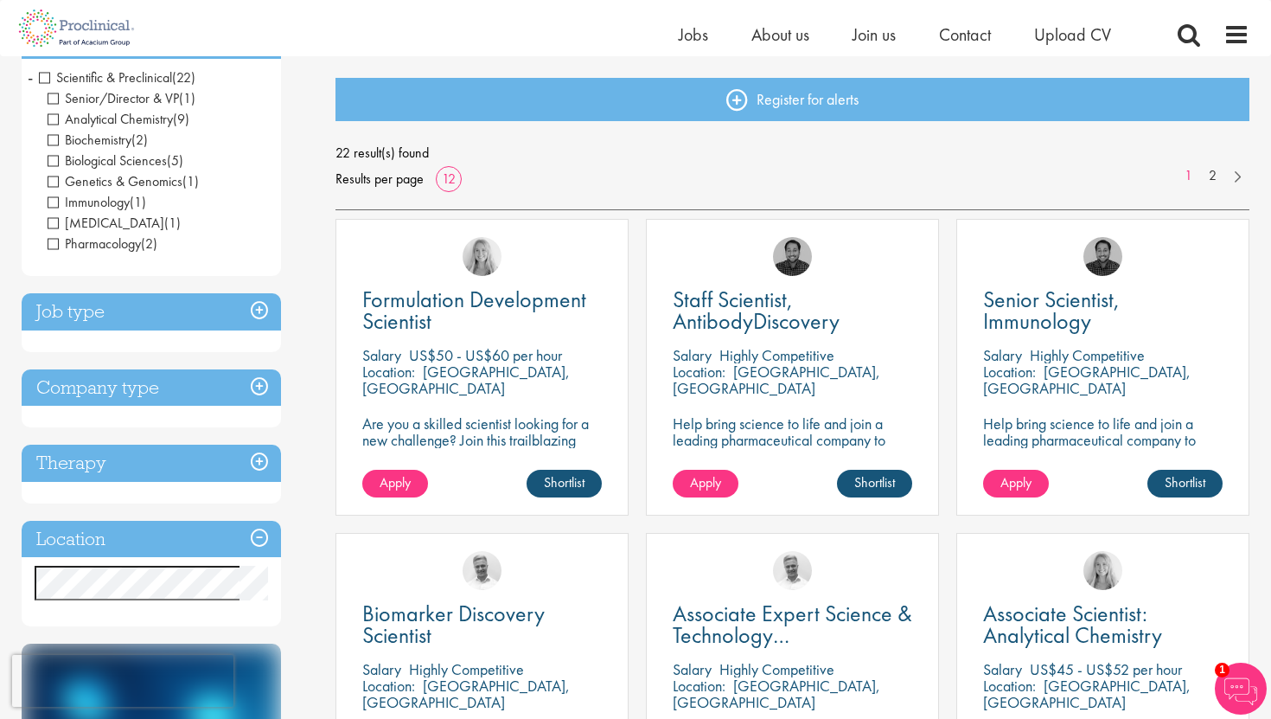
scroll to position [93, 0]
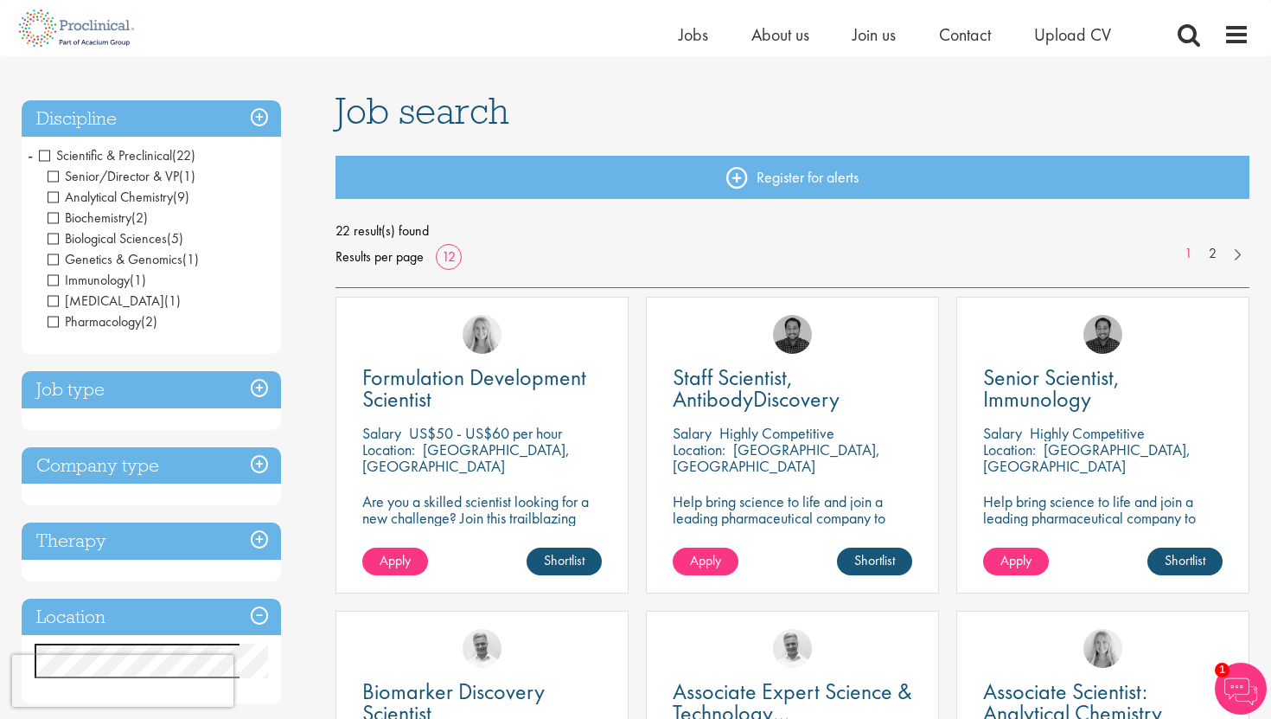
click at [48, 152] on span "Scientific & Preclinical" at bounding box center [105, 155] width 133 height 18
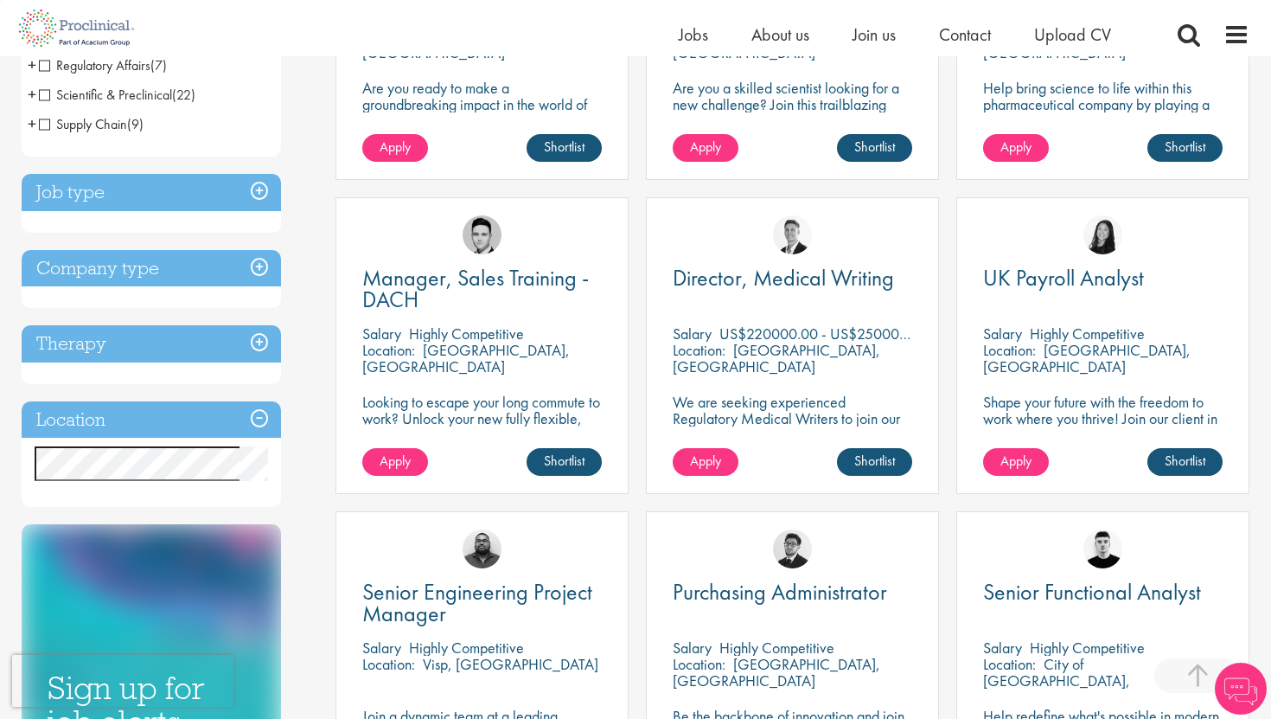
scroll to position [520, 0]
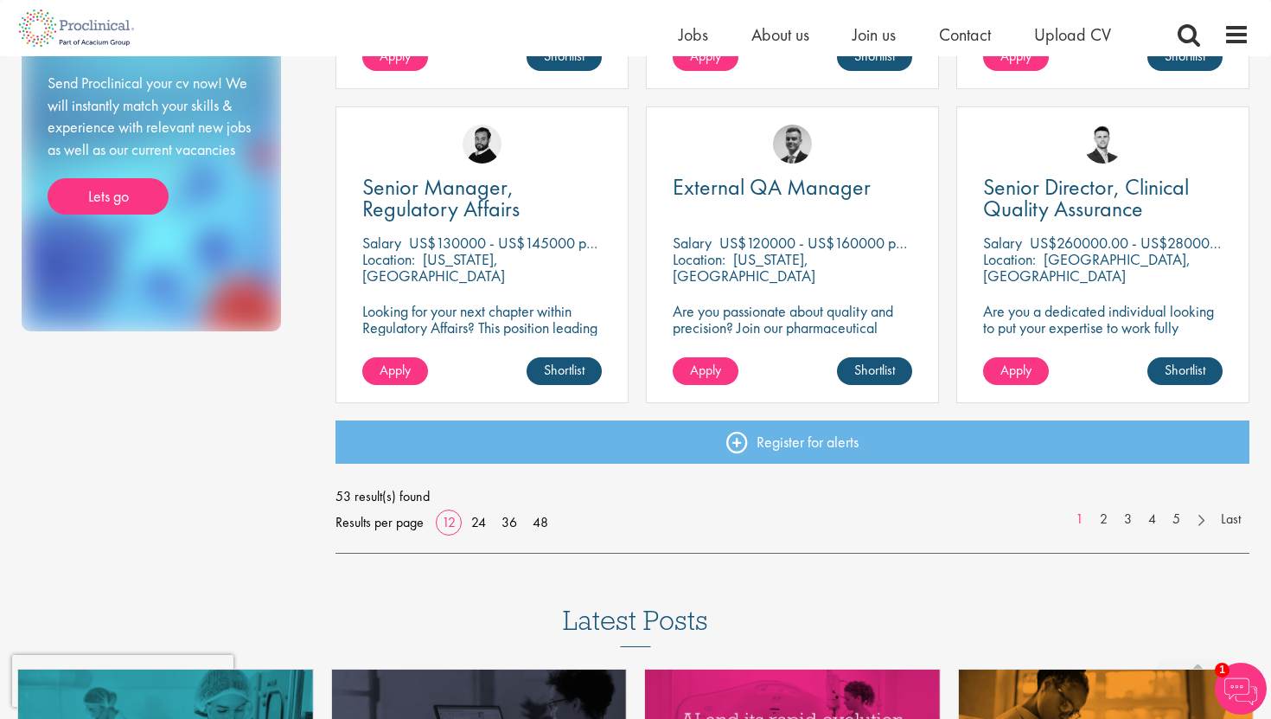
scroll to position [1246, 0]
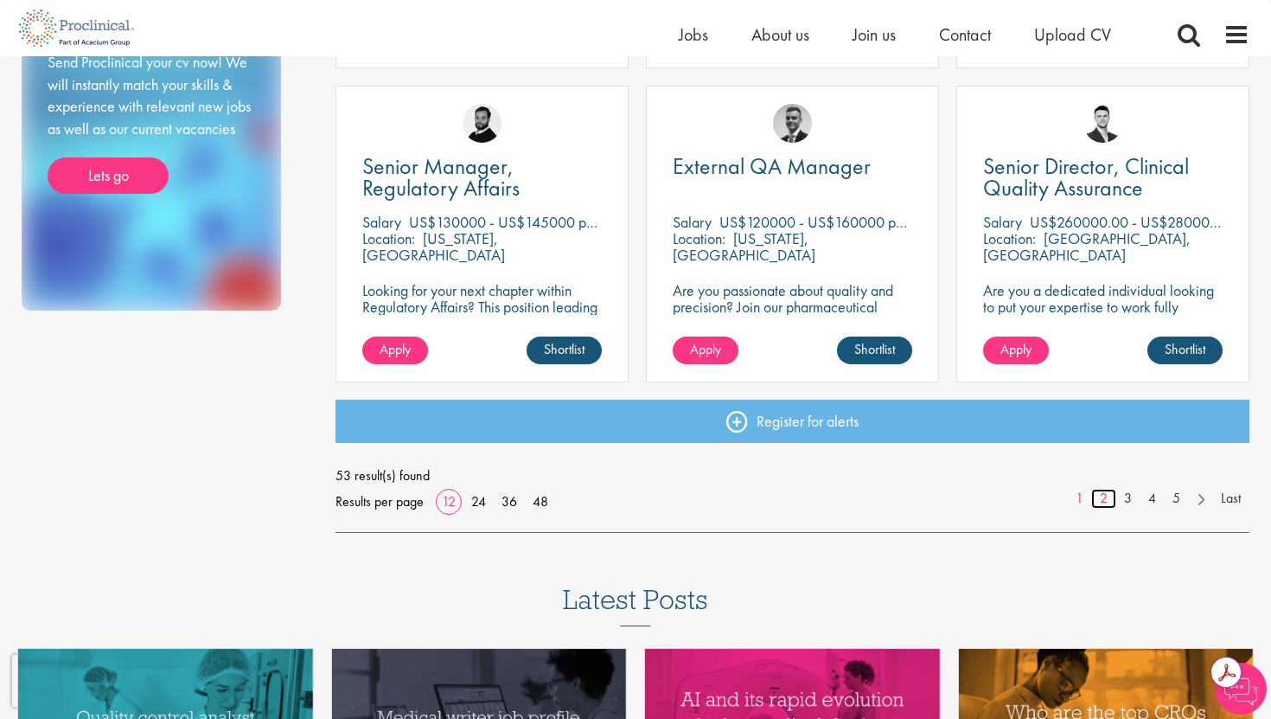
click at [1111, 495] on link "2" at bounding box center [1103, 499] width 25 height 20
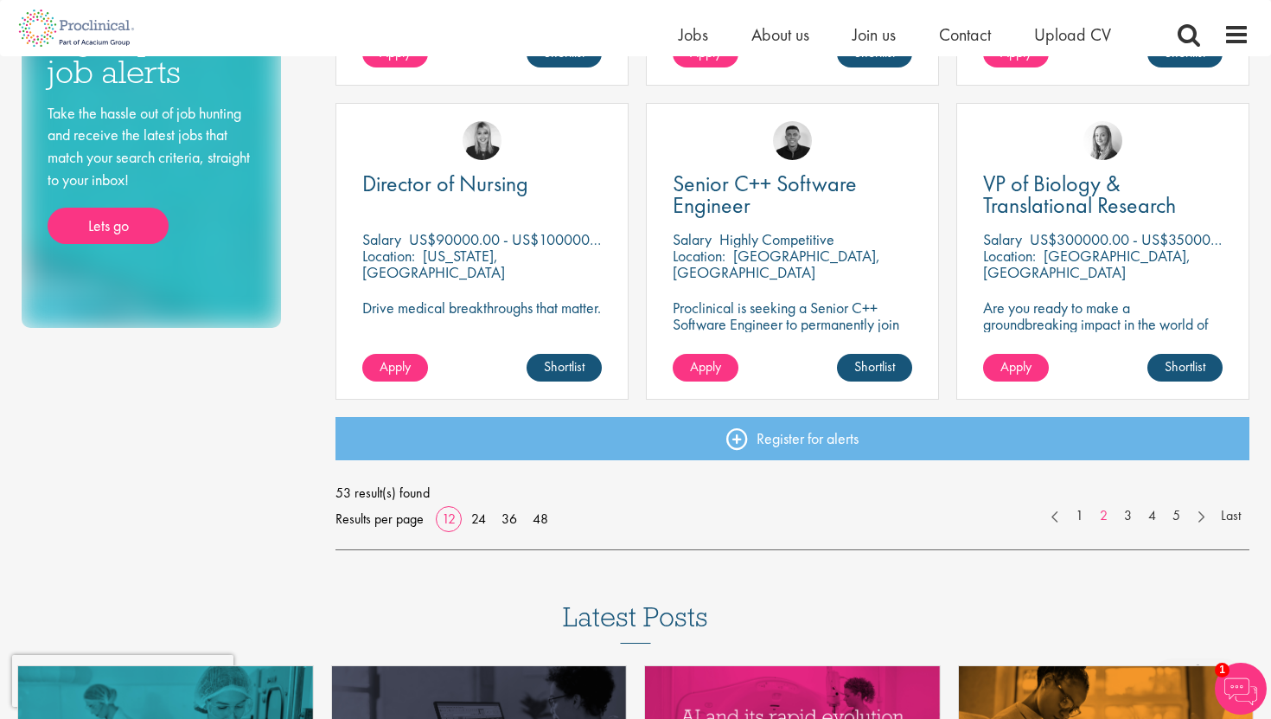
scroll to position [1239, 0]
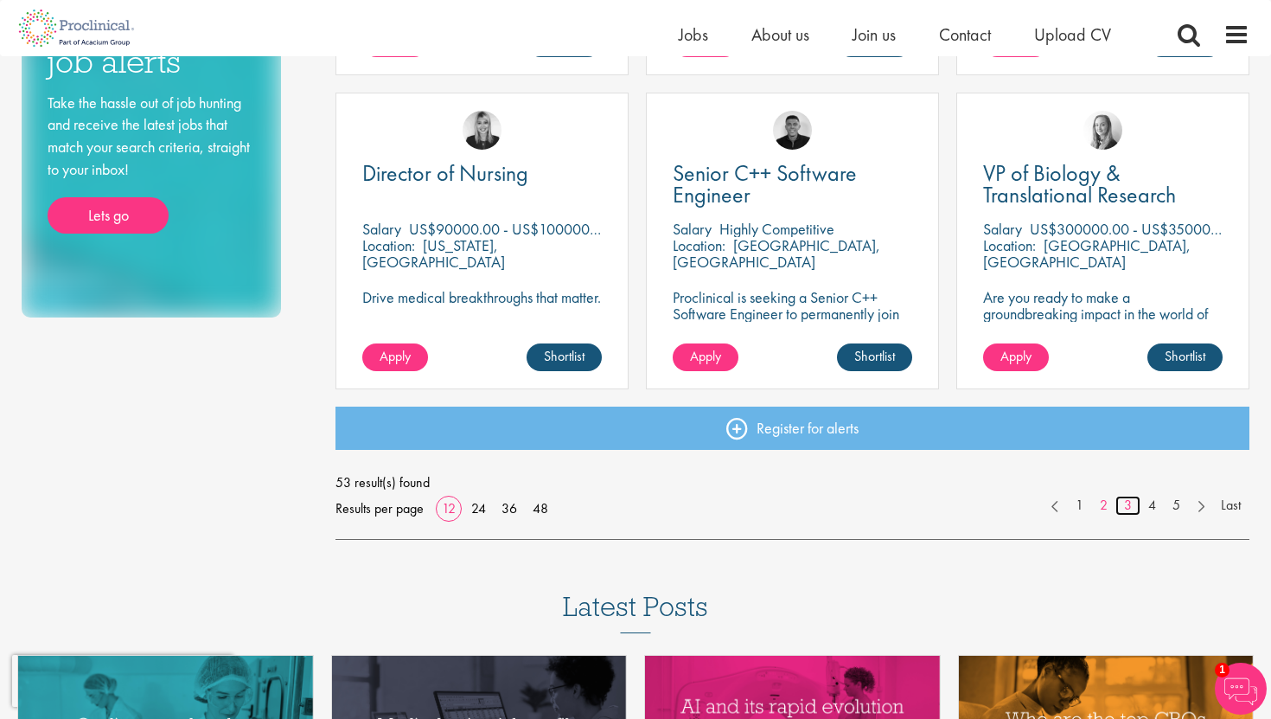
click at [1129, 512] on link "3" at bounding box center [1128, 506] width 25 height 20
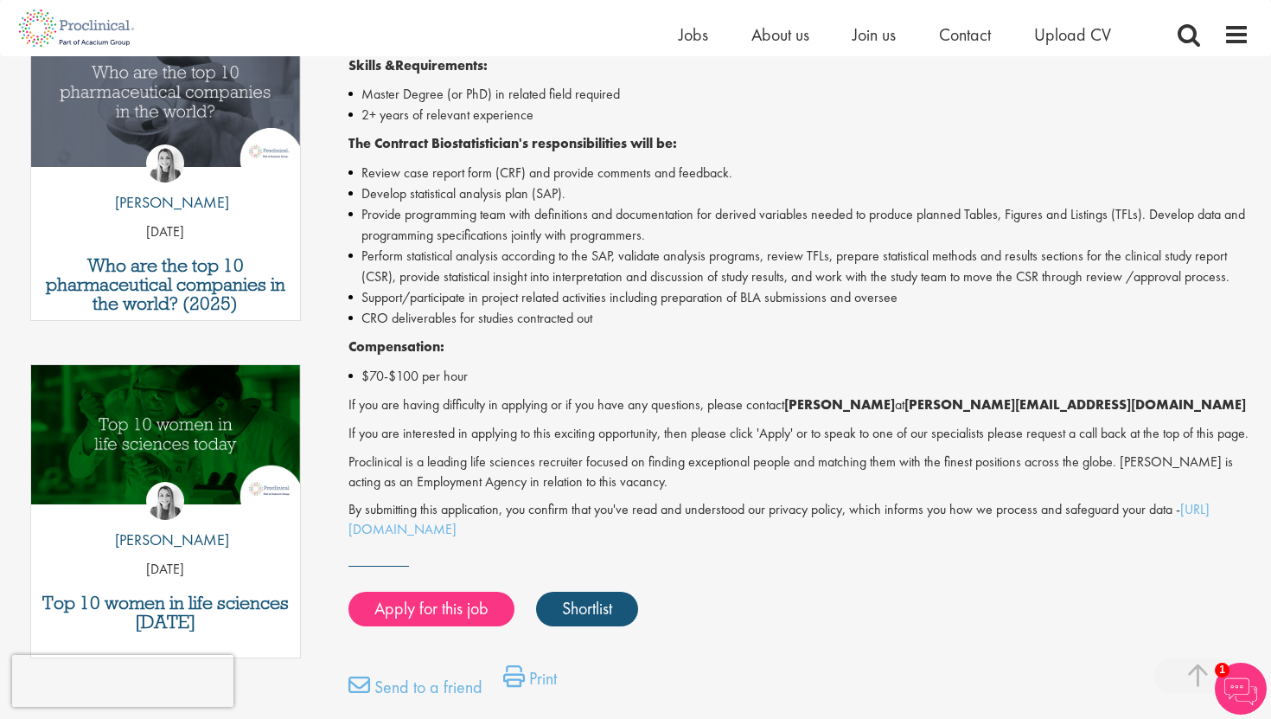
scroll to position [721, 0]
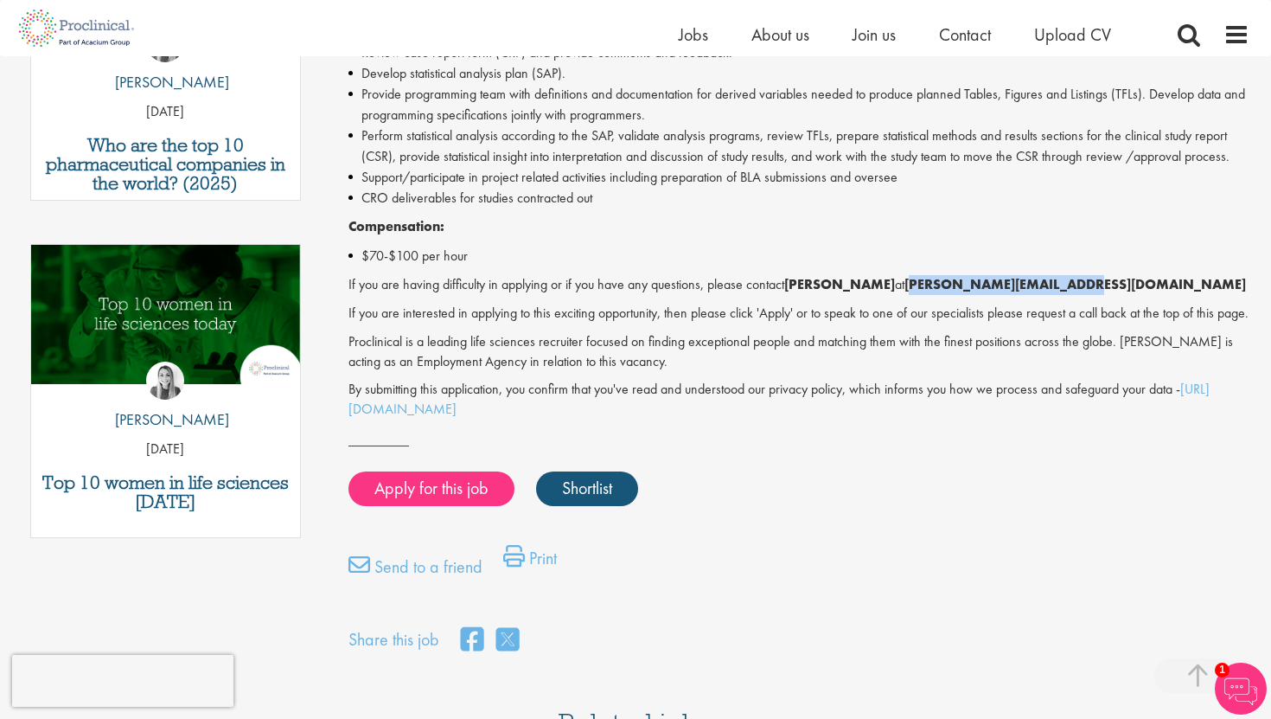
drag, startPoint x: 1067, startPoint y: 286, endPoint x: 898, endPoint y: 295, distance: 169.7
click at [898, 295] on div "Contract Biostatistician - Contract - Remote based, US Proclinical is seeking a…" at bounding box center [800, 100] width 902 height 637
copy strong "[PERSON_NAME][EMAIL_ADDRESS][DOMAIN_NAME]"
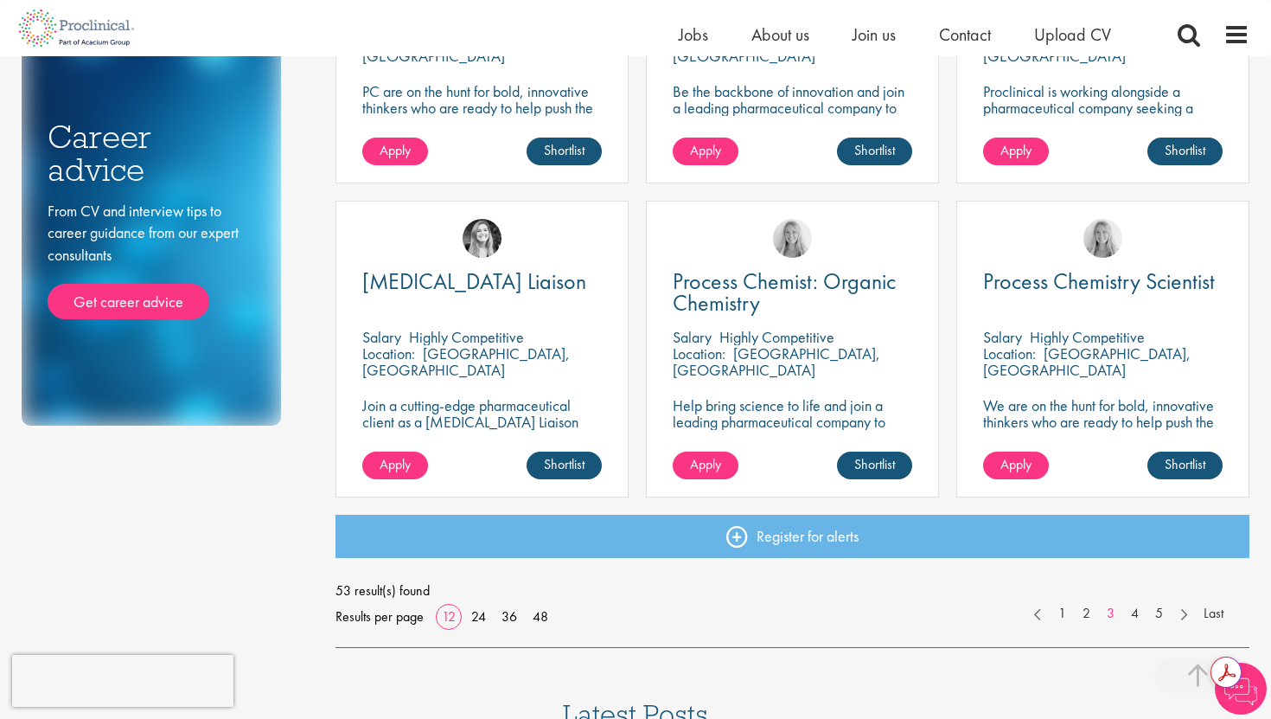
scroll to position [1218, 0]
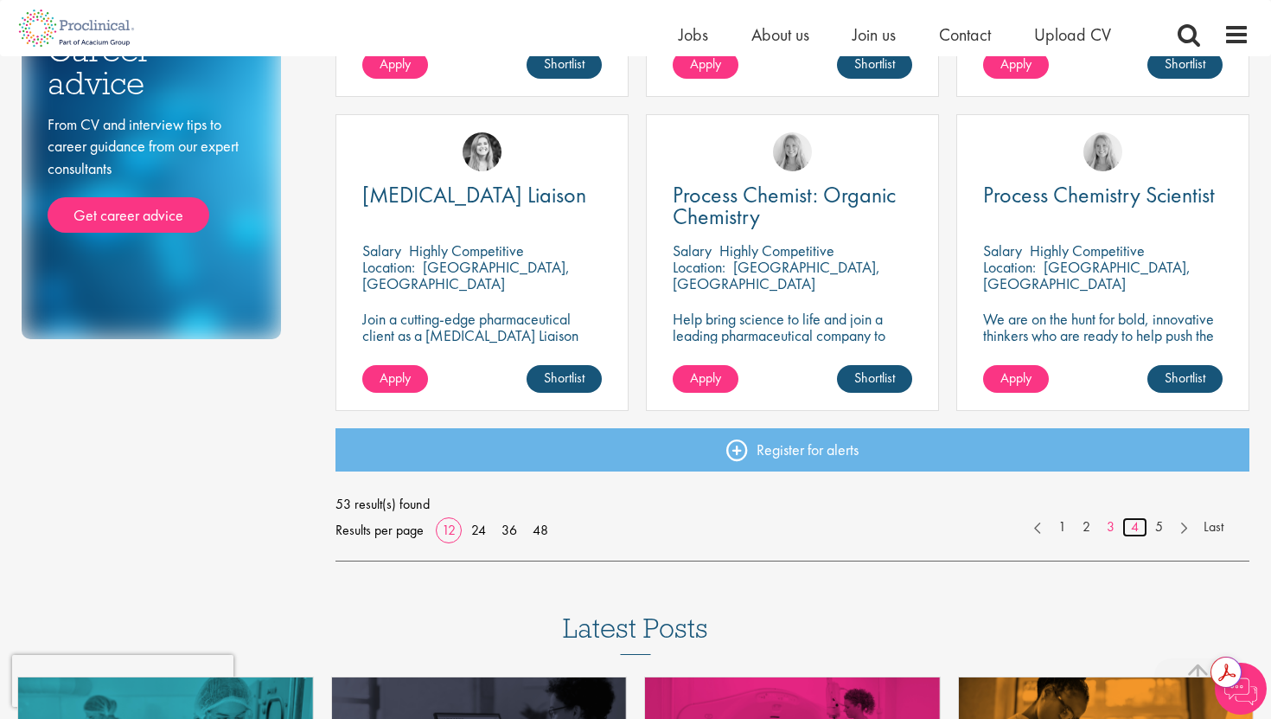
click at [1137, 530] on link "4" at bounding box center [1134, 527] width 25 height 20
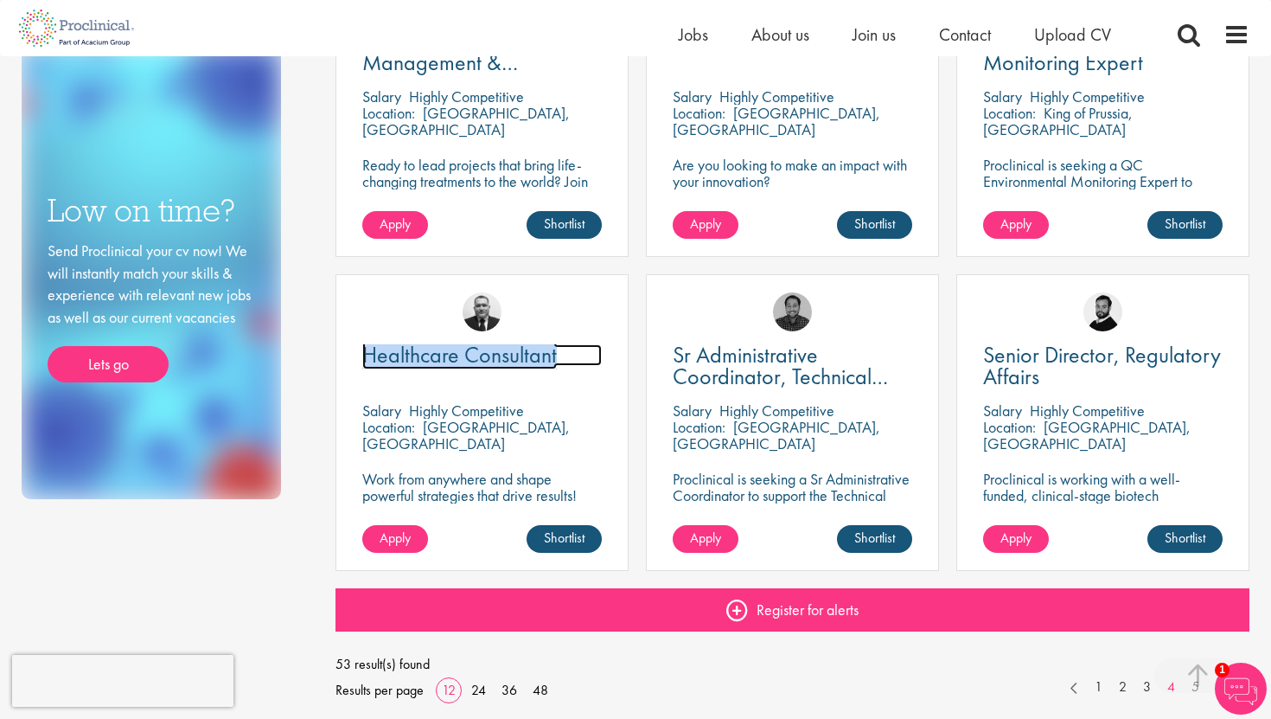
scroll to position [1246, 0]
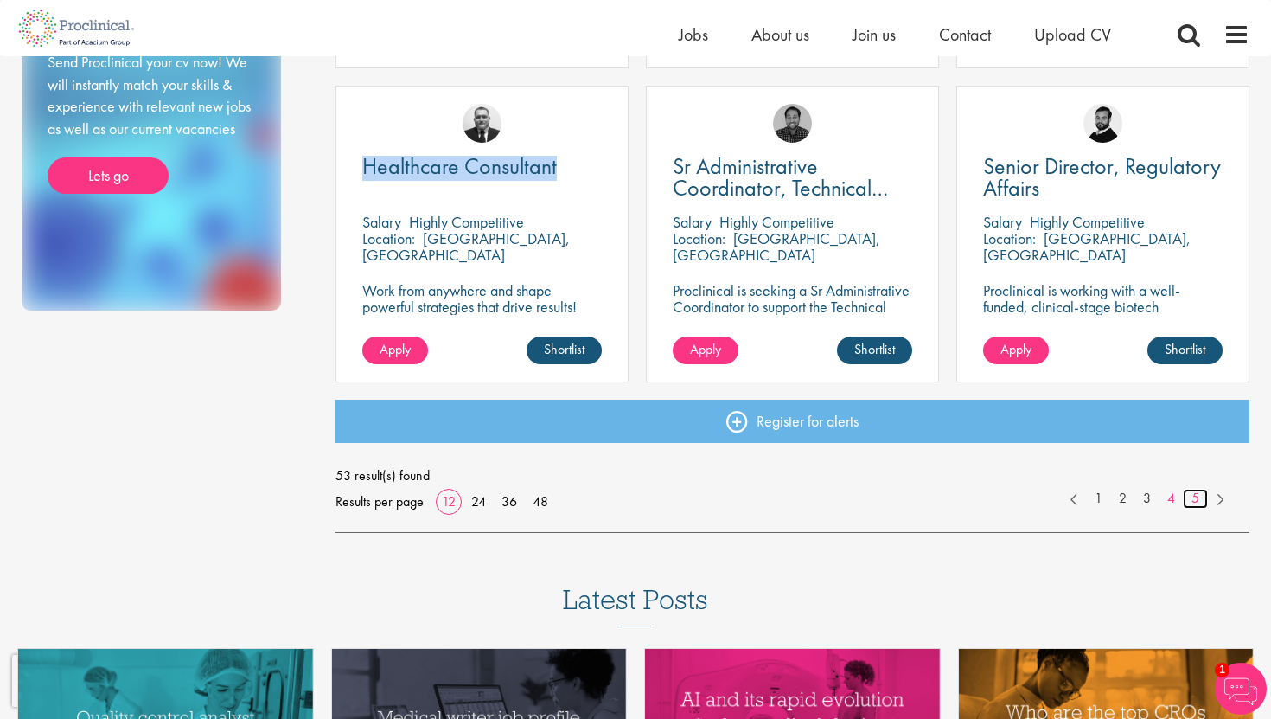
click at [1195, 496] on link "5" at bounding box center [1195, 499] width 25 height 20
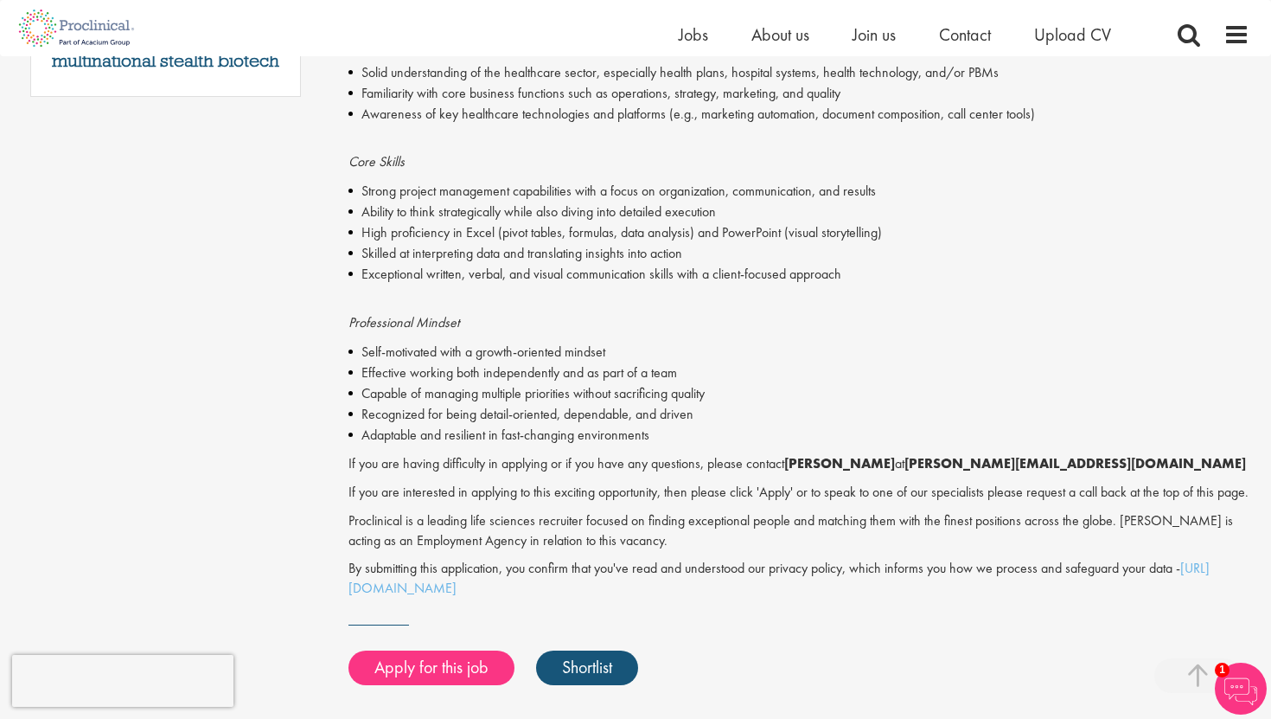
scroll to position [917, 0]
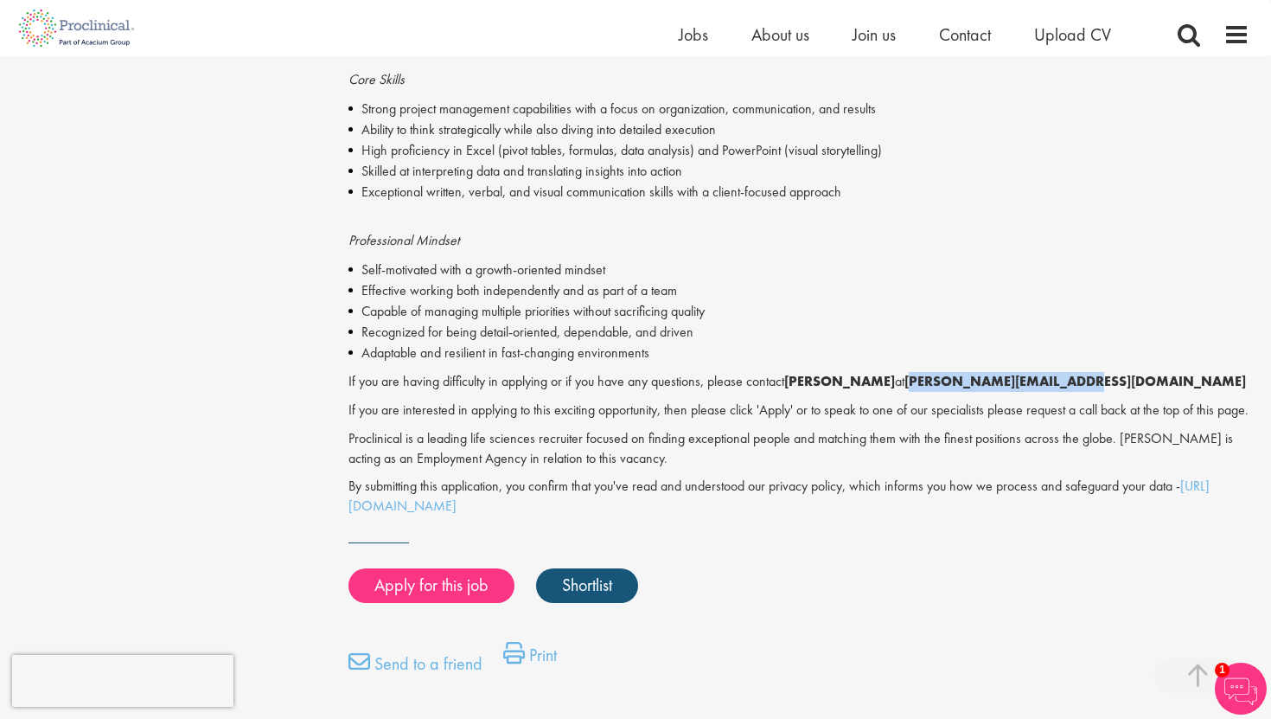
drag, startPoint x: 1045, startPoint y: 377, endPoint x: 892, endPoint y: 380, distance: 152.2
click at [905, 380] on strong "[PERSON_NAME][EMAIL_ADDRESS][DOMAIN_NAME]" at bounding box center [1076, 381] width 342 height 18
copy strong "[PERSON_NAME][EMAIL_ADDRESS][DOMAIN_NAME]"
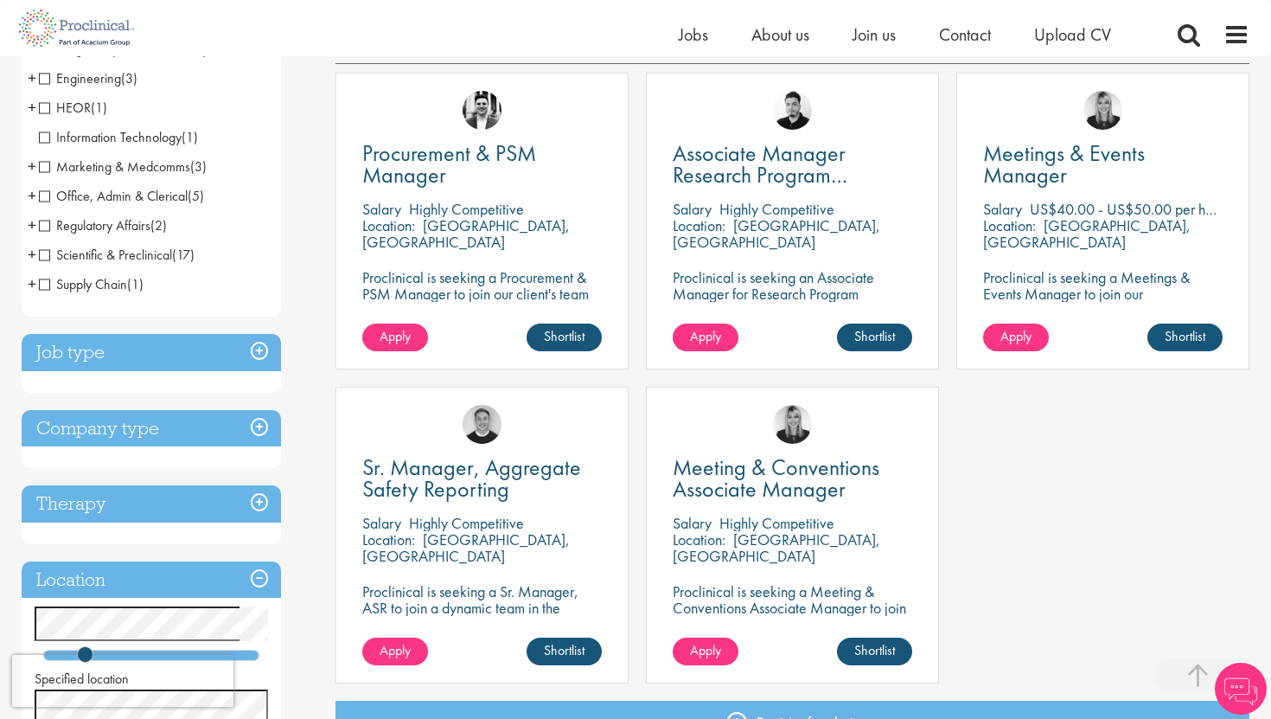
scroll to position [319, 0]
